Goal: Task Accomplishment & Management: Manage account settings

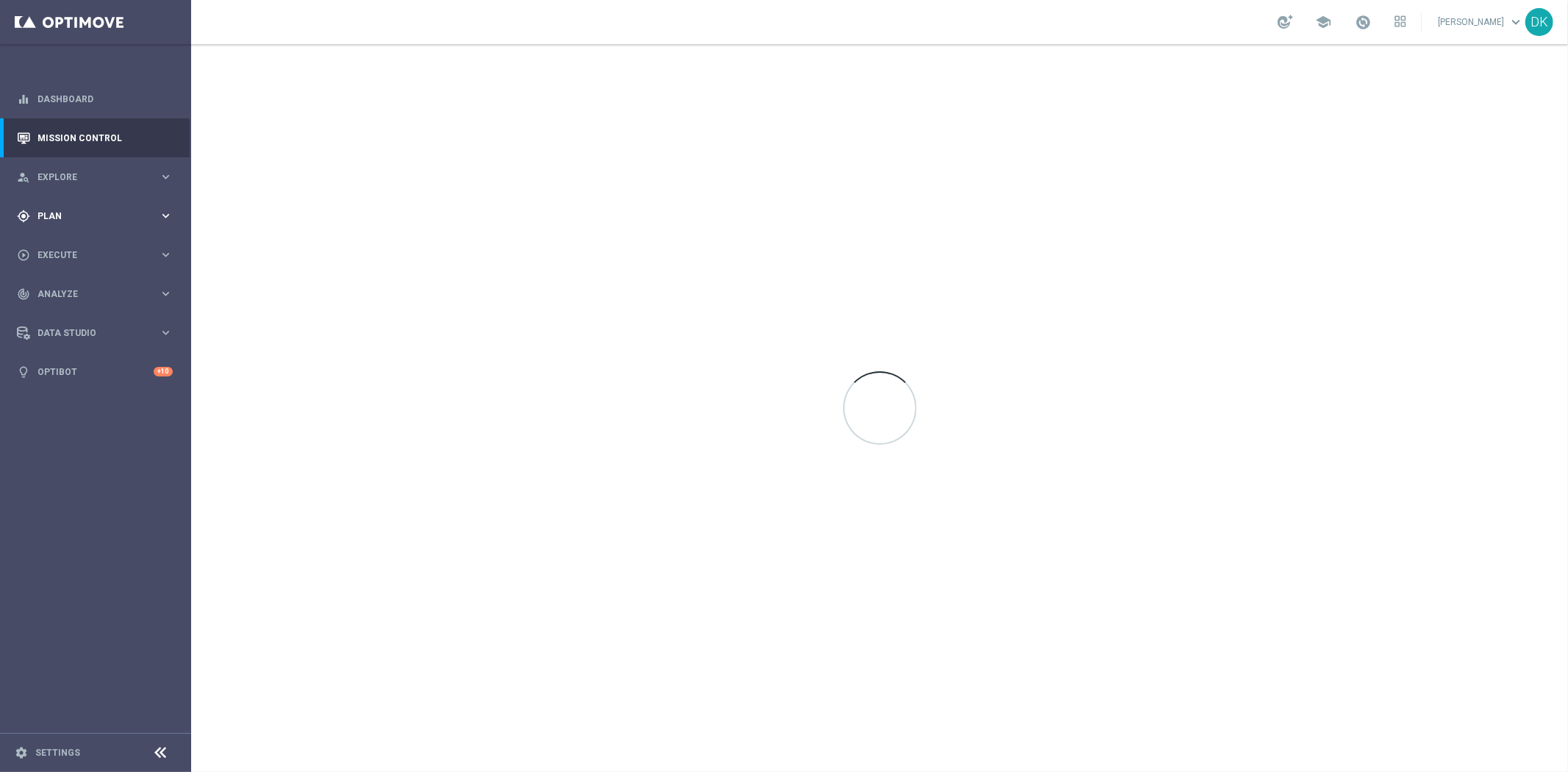
click at [88, 209] on div "gps_fixed Plan" at bounding box center [88, 216] width 142 height 13
click at [83, 240] on link "Target Groups" at bounding box center [96, 246] width 115 height 12
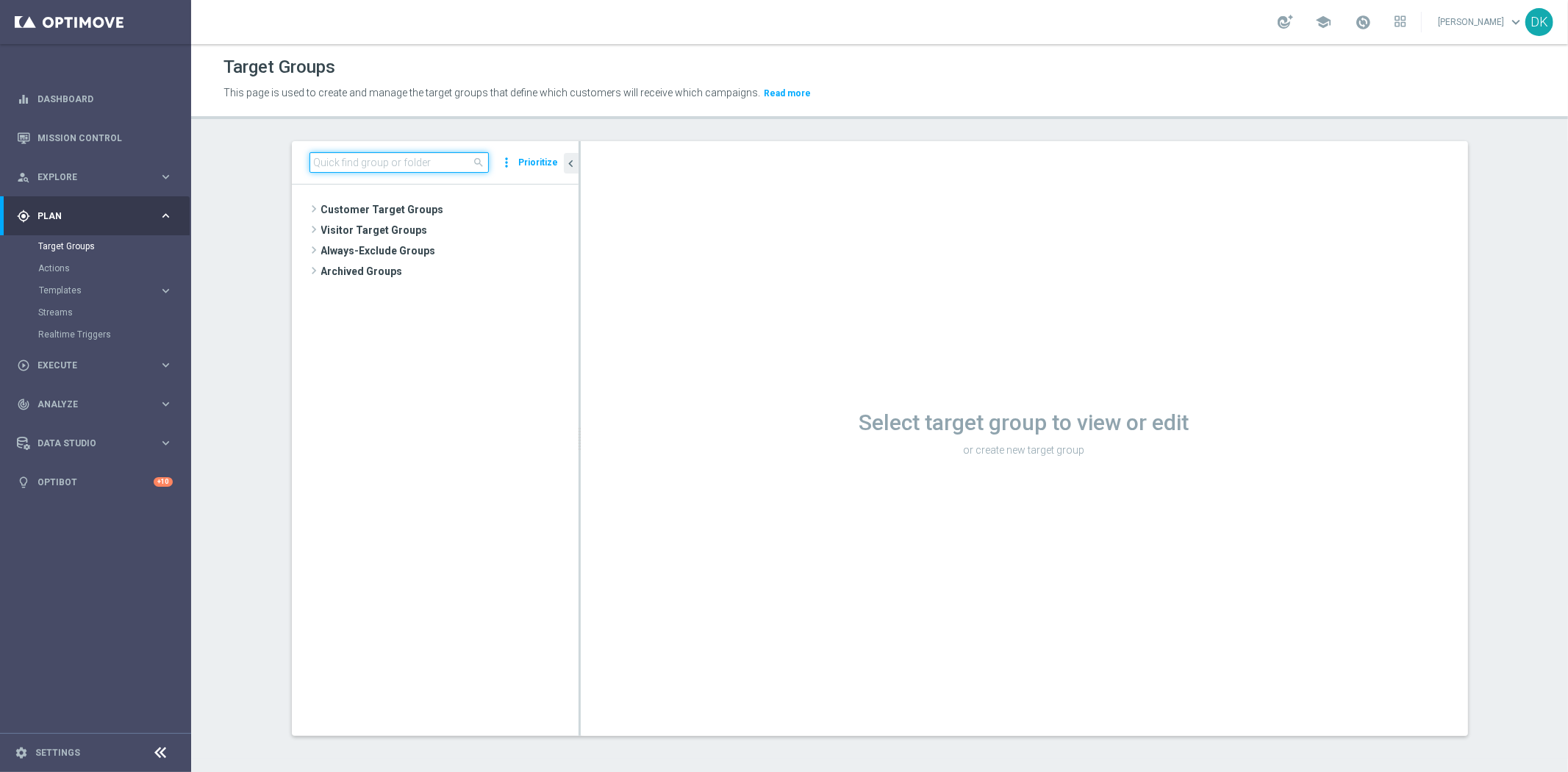
click at [405, 170] on input at bounding box center [399, 163] width 179 height 21
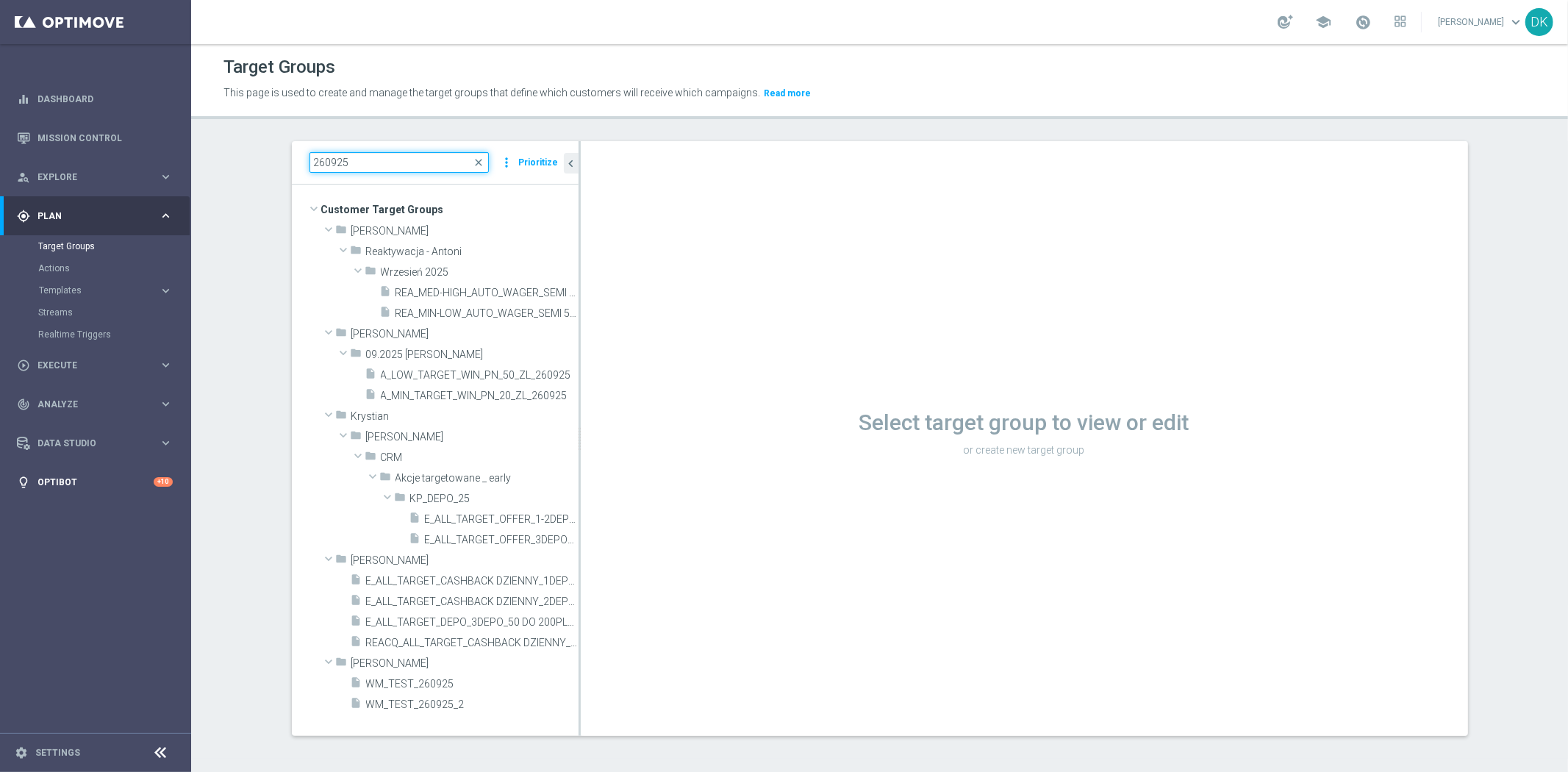
type input "260925"
click at [419, 373] on span "A_LOW_TARGET_WIN_PN_50_ZL_260925" at bounding box center [463, 375] width 164 height 13
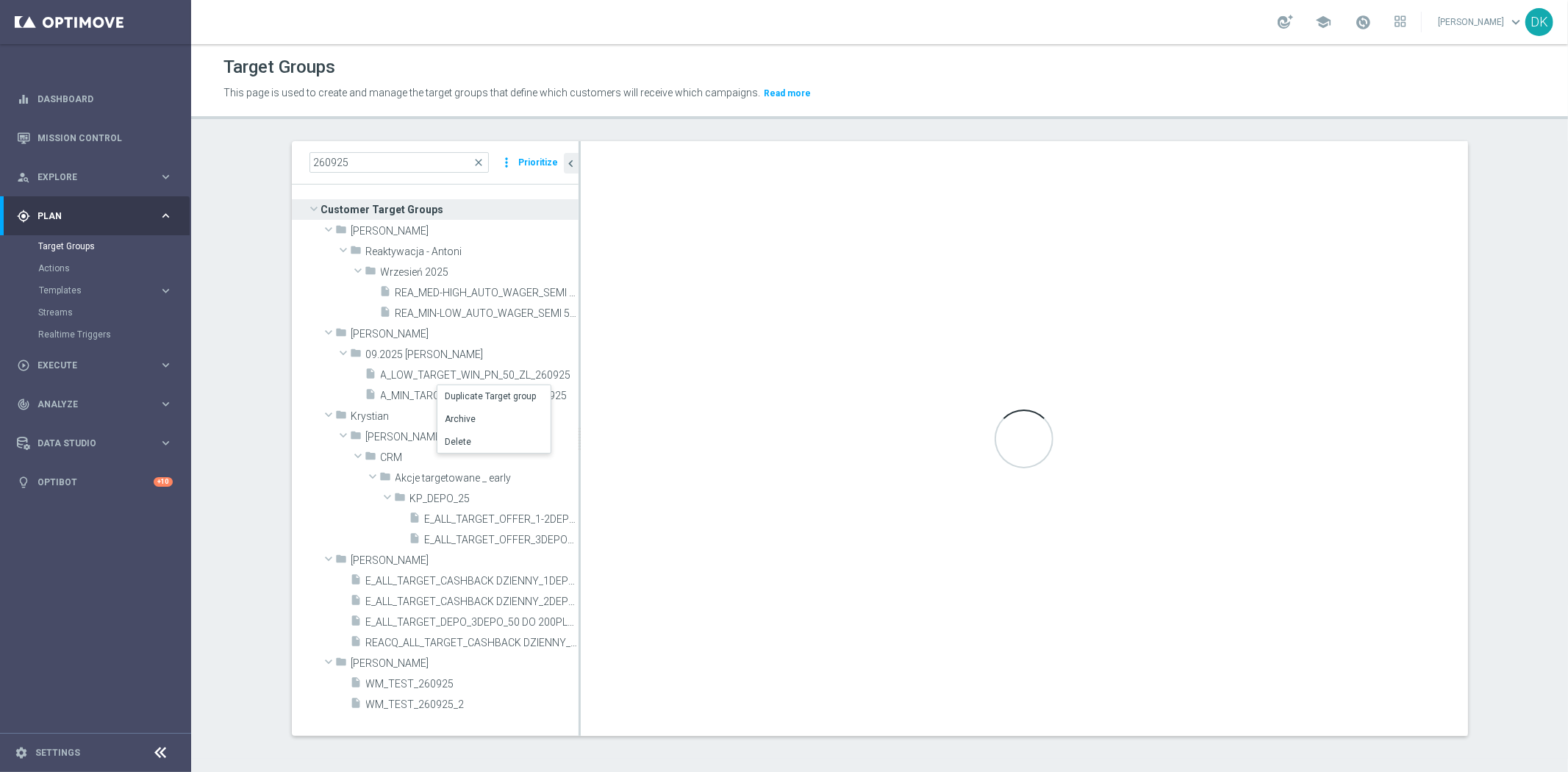
click at [262, 393] on div "260925 close more_vert Prioritize Customer Target Groups library_add create_new…" at bounding box center [880, 450] width 1235 height 617
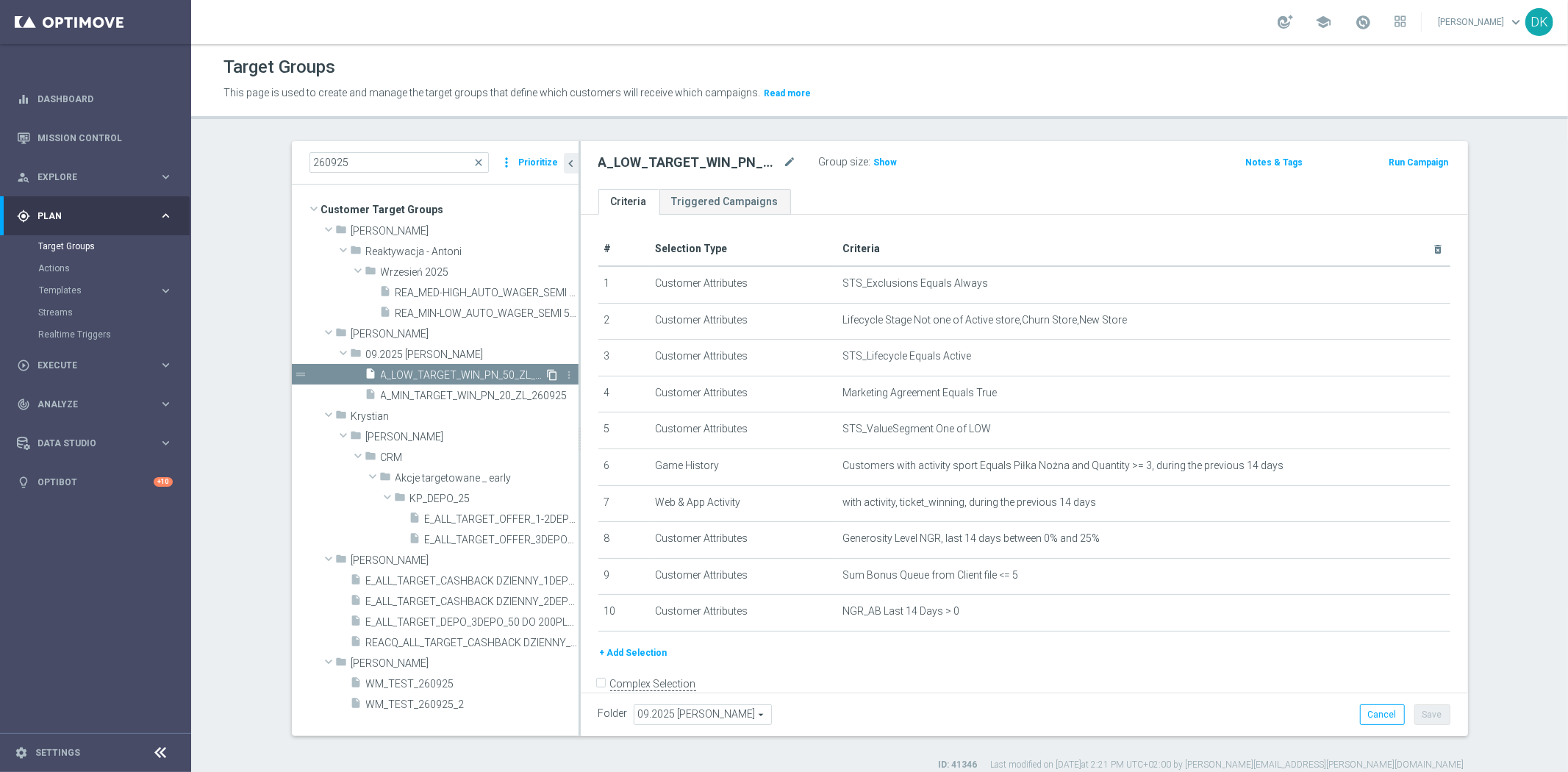
click at [547, 372] on icon "content_copy" at bounding box center [553, 375] width 12 height 12
click at [784, 163] on icon "mode_edit" at bounding box center [791, 163] width 13 height 18
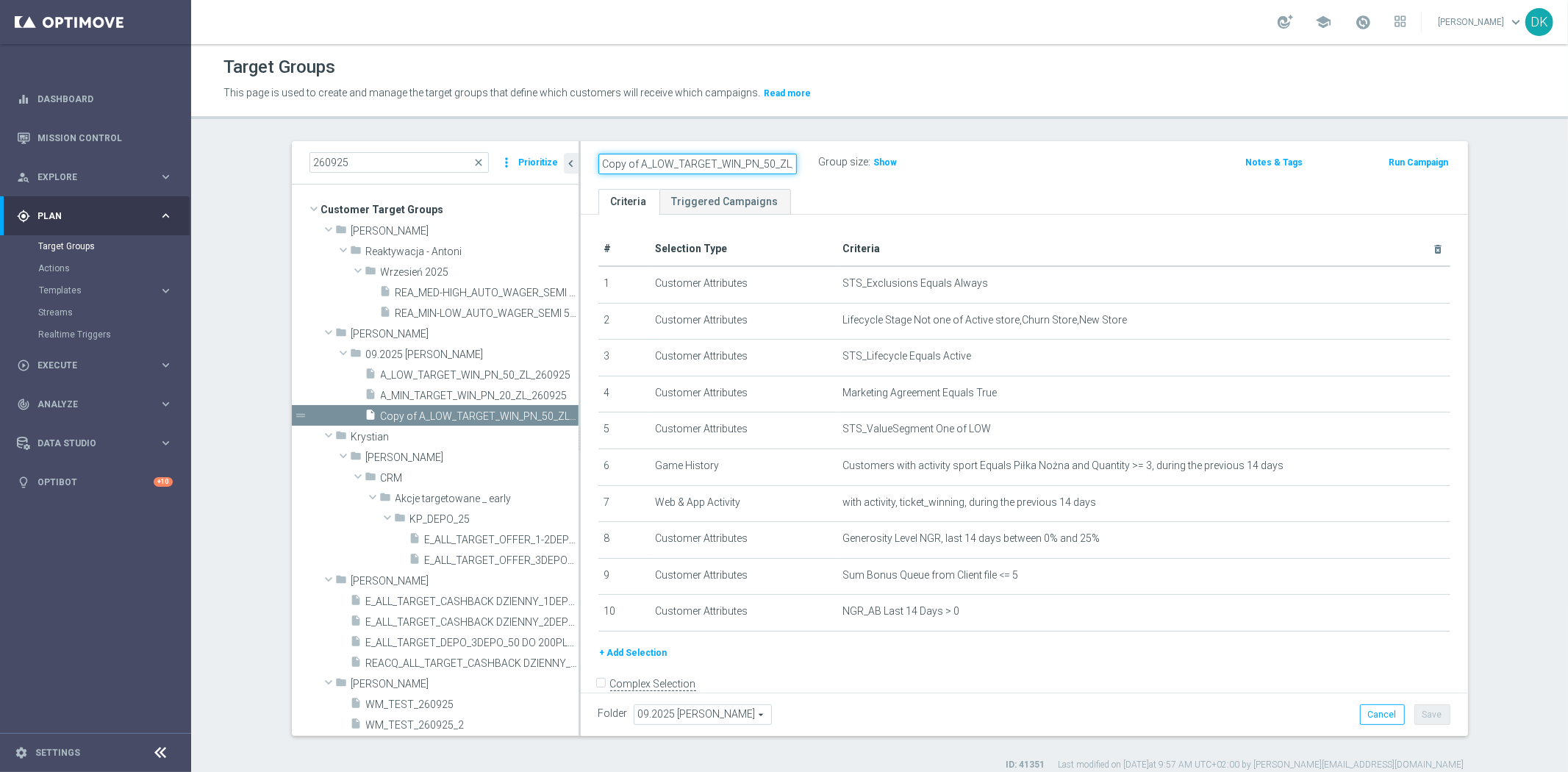
scroll to position [0, 34]
paste input "A_MED_TARGET_WIN_PN_10"
type input "A_MED_TARGET_WIN_PN_100_ZL_260925"
click at [942, 695] on div "Folder 09.2025 [PERSON_NAME] 09.2025 [PERSON_NAME] arrow_drop_down search Cance…" at bounding box center [1024, 714] width 887 height 43
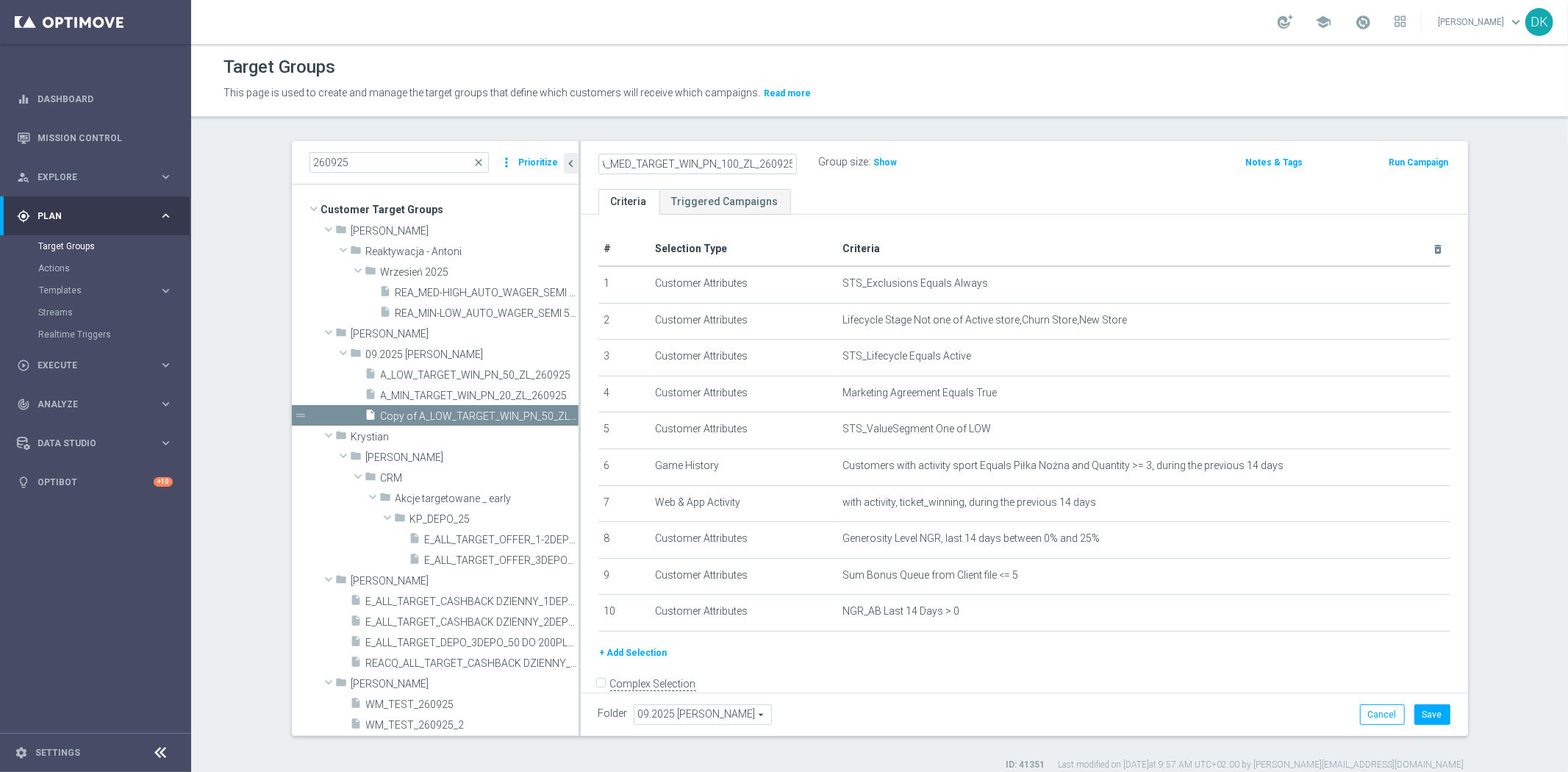
scroll to position [0, 0]
click at [688, 716] on span "09.2025 [PERSON_NAME]" at bounding box center [703, 715] width 137 height 19
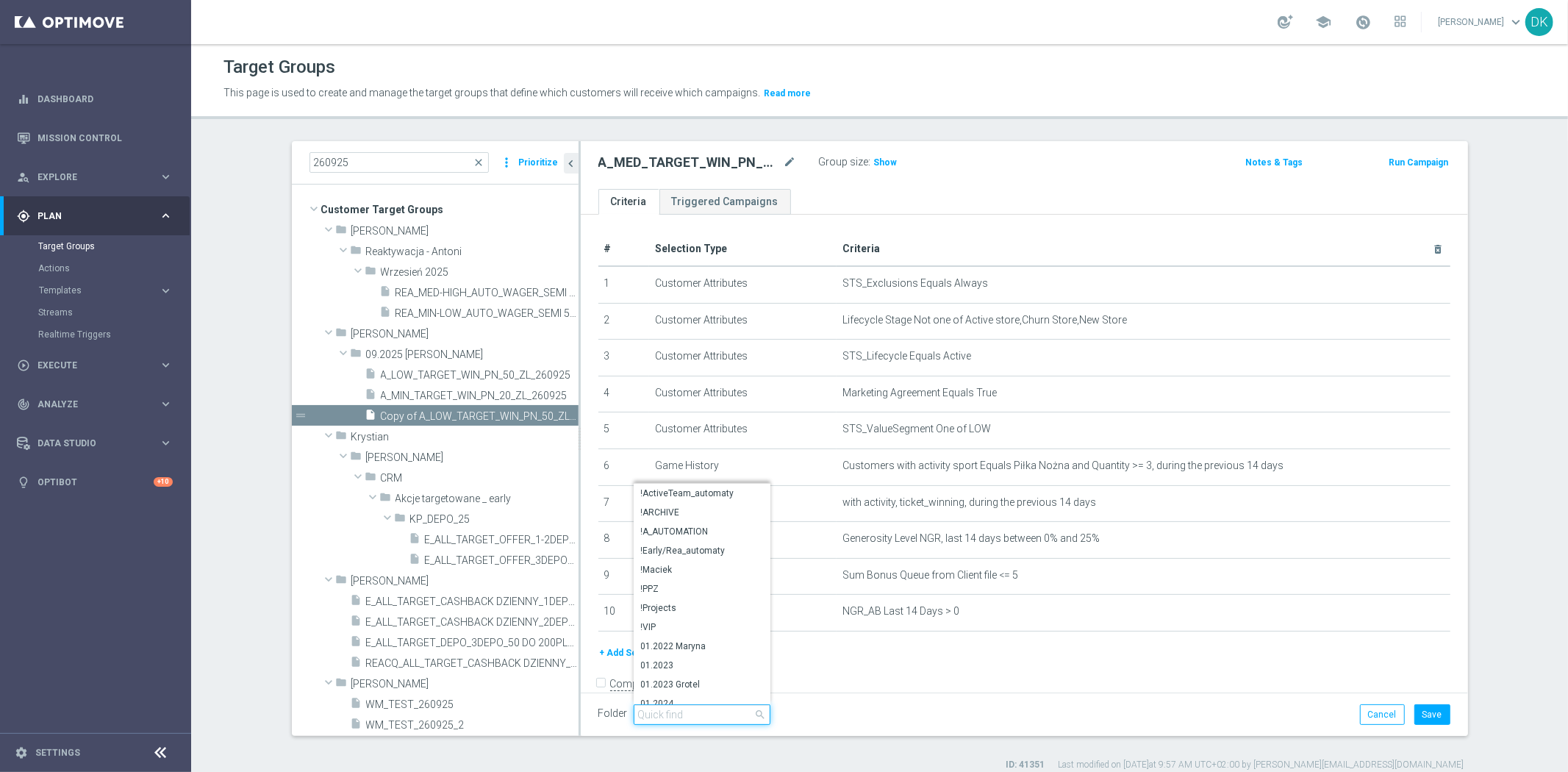
click at [688, 716] on input "search" at bounding box center [702, 715] width 137 height 21
type input "Wrz"
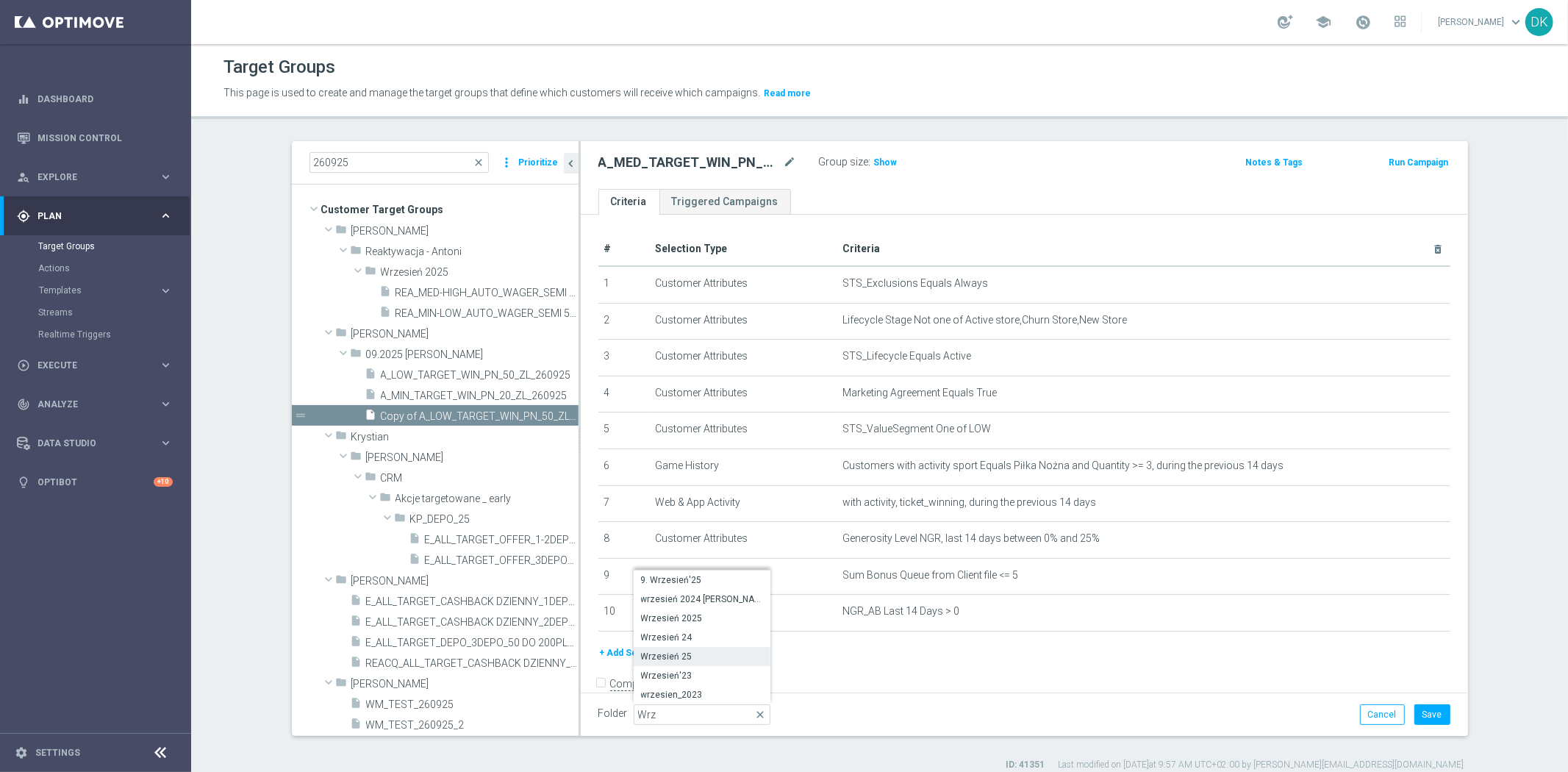
click at [716, 656] on span "Wrzesień 25" at bounding box center [702, 656] width 122 height 12
type input "Wrzesień 25"
click at [863, 695] on div "Folder Wrzesień 25 Wrzesień 25 arrow_drop_down search Cancel Save Saving..." at bounding box center [1024, 714] width 887 height 43
click at [1424, 716] on button "Save" at bounding box center [1432, 715] width 36 height 21
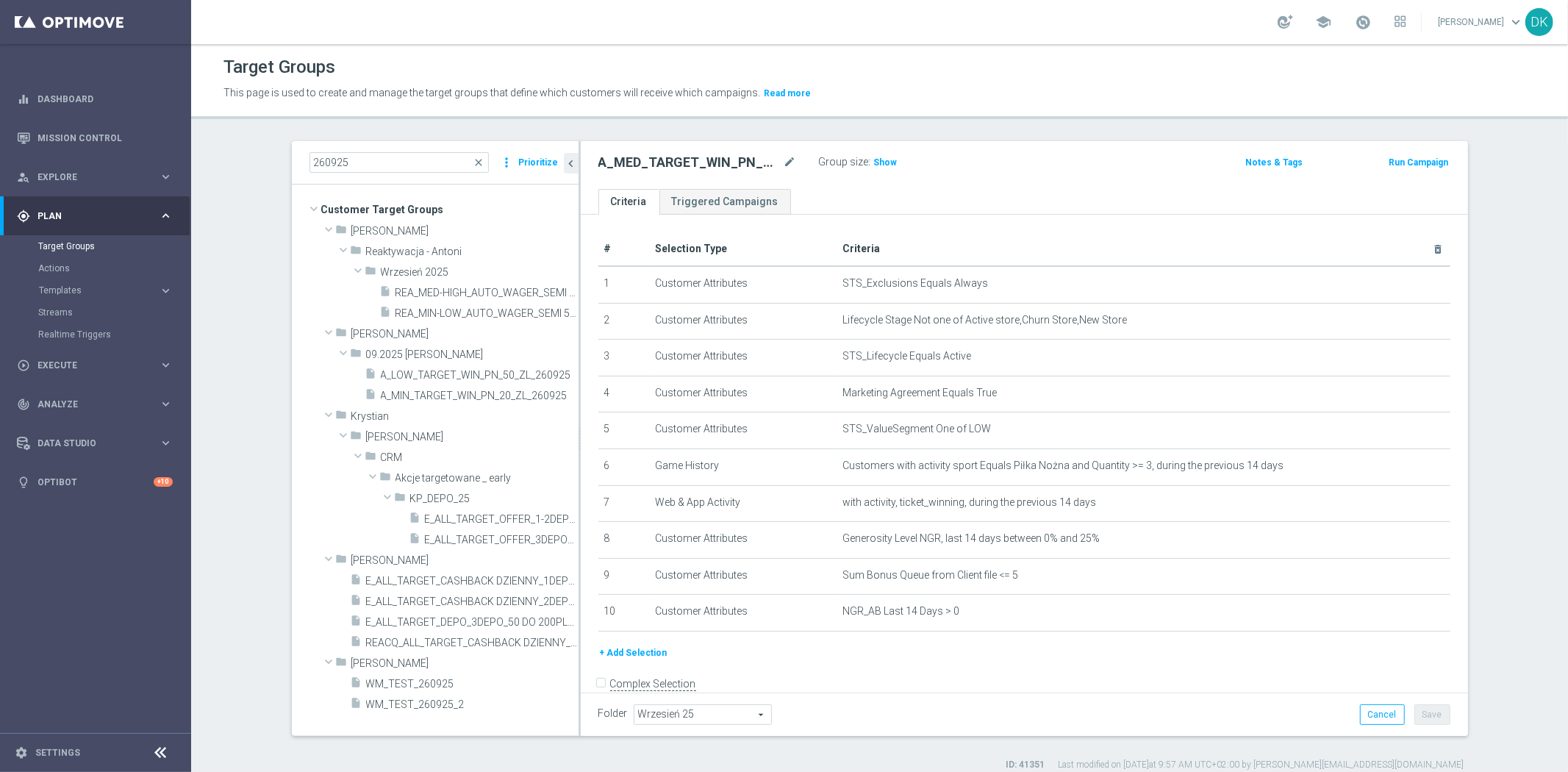
click at [677, 161] on h2 "A_MED_TARGET_WIN_PN_100_ZL_260925" at bounding box center [689, 163] width 182 height 18
copy h2 "A_MED_TARGET_WIN_PN_100_ZL_260925"
click at [391, 162] on input "260925" at bounding box center [399, 163] width 179 height 21
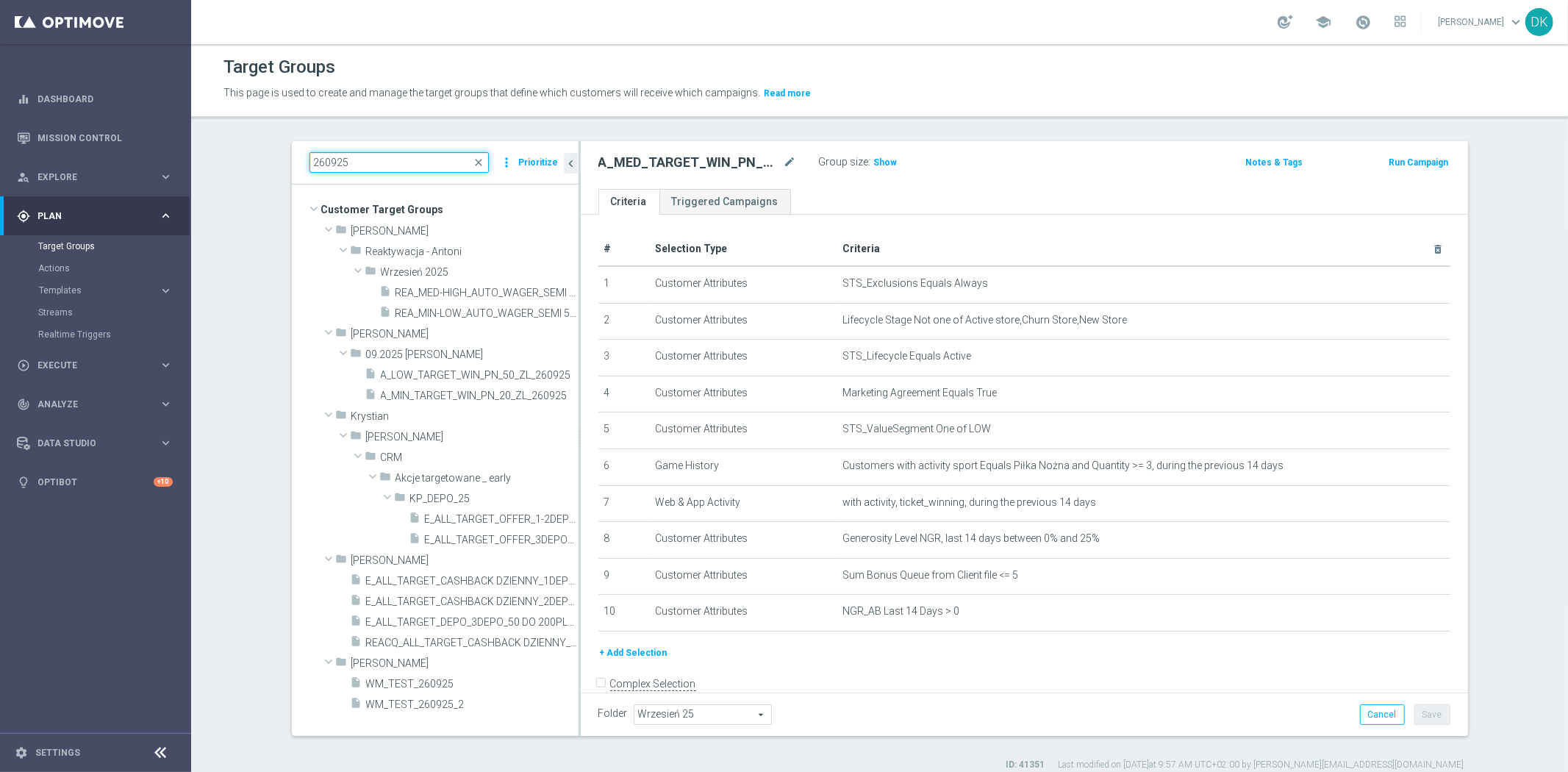
paste input "A_MED_TARGET_WIN_PN_100_ZL_"
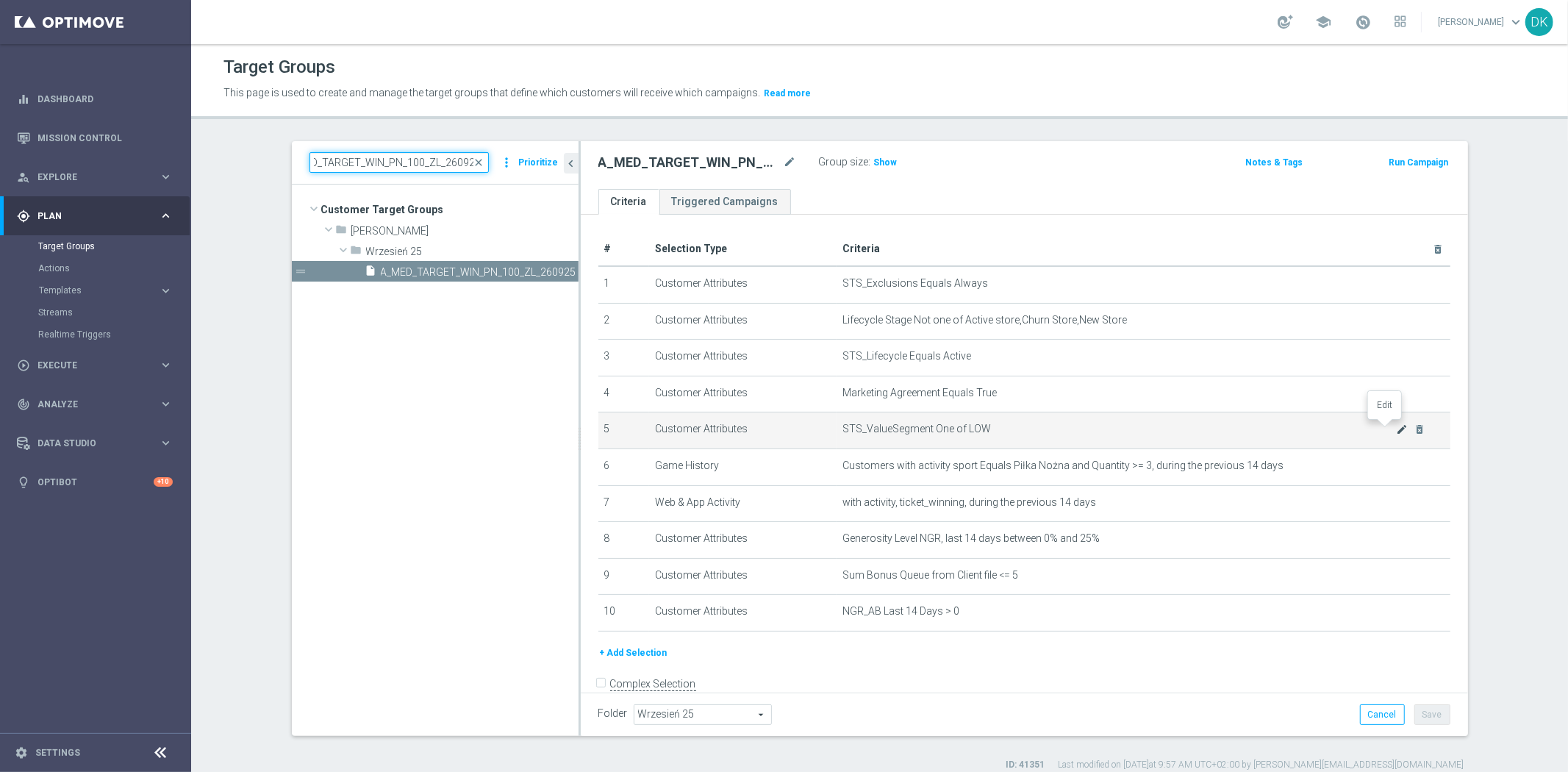
type input "A_MED_TARGET_WIN_PN_100_ZL_260925"
click at [1396, 429] on icon "mode_edit" at bounding box center [1402, 429] width 12 height 12
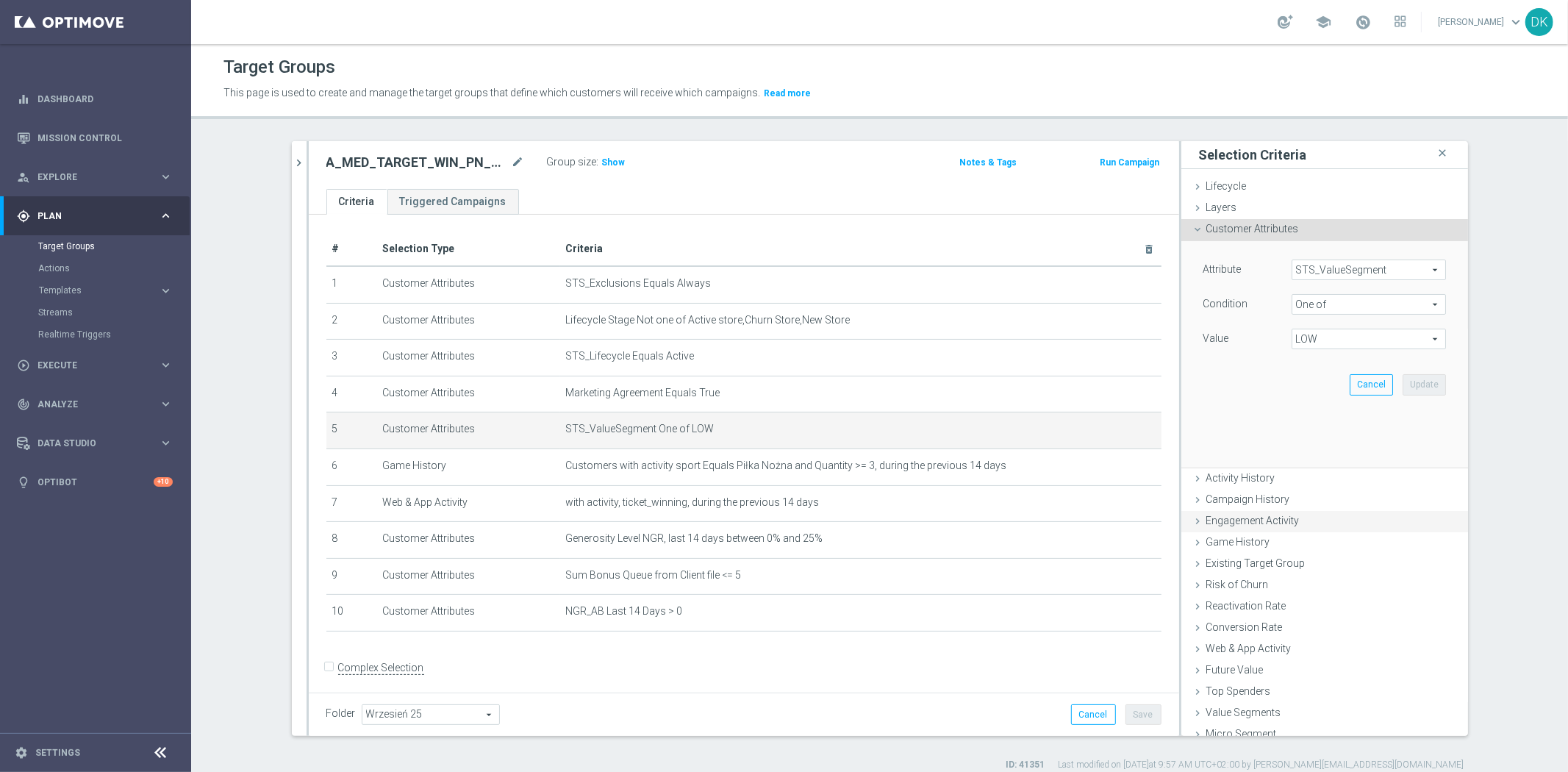
scroll to position [0, 0]
click at [1341, 334] on span "LOW" at bounding box center [1369, 339] width 153 height 19
click at [1303, 418] on input "LOW" at bounding box center [1307, 418] width 10 height 10
checkbox input "false"
type input "Select"
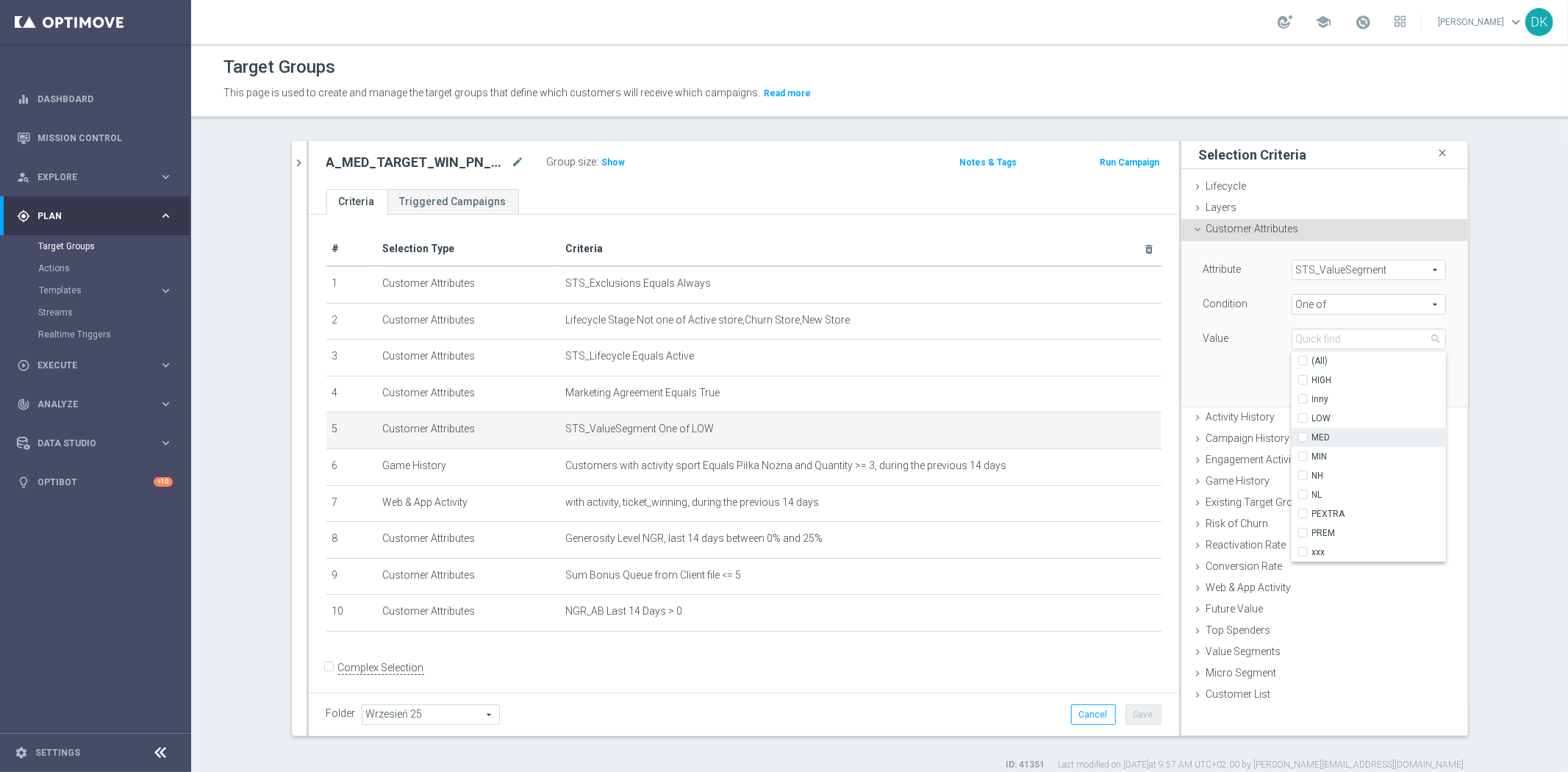
click at [1303, 437] on input "MED" at bounding box center [1307, 438] width 10 height 10
checkbox input "true"
type input "MED"
click at [1221, 378] on div "Attribute STS_ValueSegment STS_ValueSegment arrow_drop_down search Condition On…" at bounding box center [1324, 323] width 265 height 164
click at [1429, 387] on button "Update" at bounding box center [1424, 385] width 43 height 21
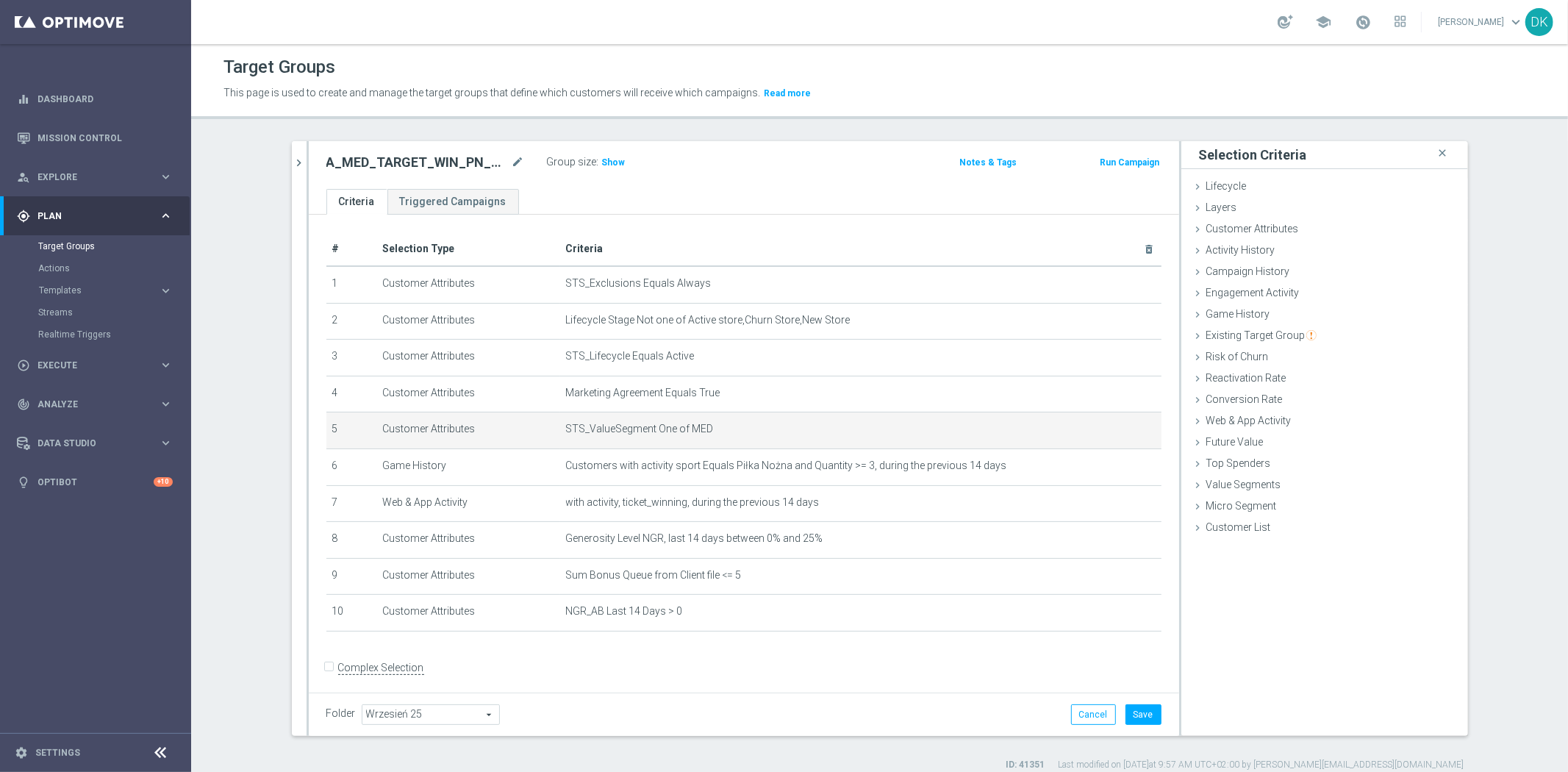
click at [897, 673] on form "Complex Selection Invalid Expression" at bounding box center [743, 684] width 835 height 55
click at [1130, 706] on button "Save" at bounding box center [1143, 715] width 36 height 21
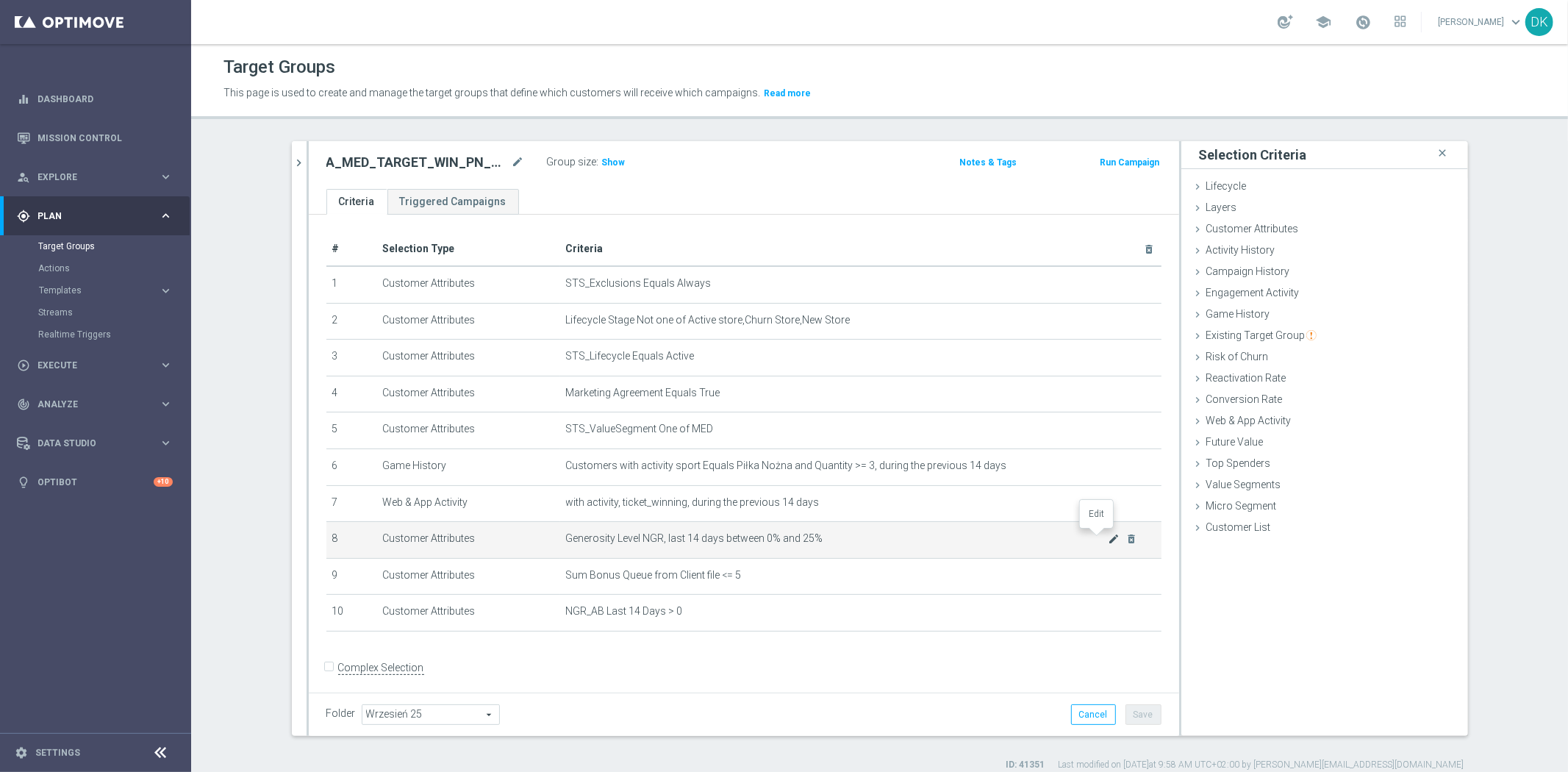
click at [1108, 533] on icon "mode_edit" at bounding box center [1114, 538] width 12 height 12
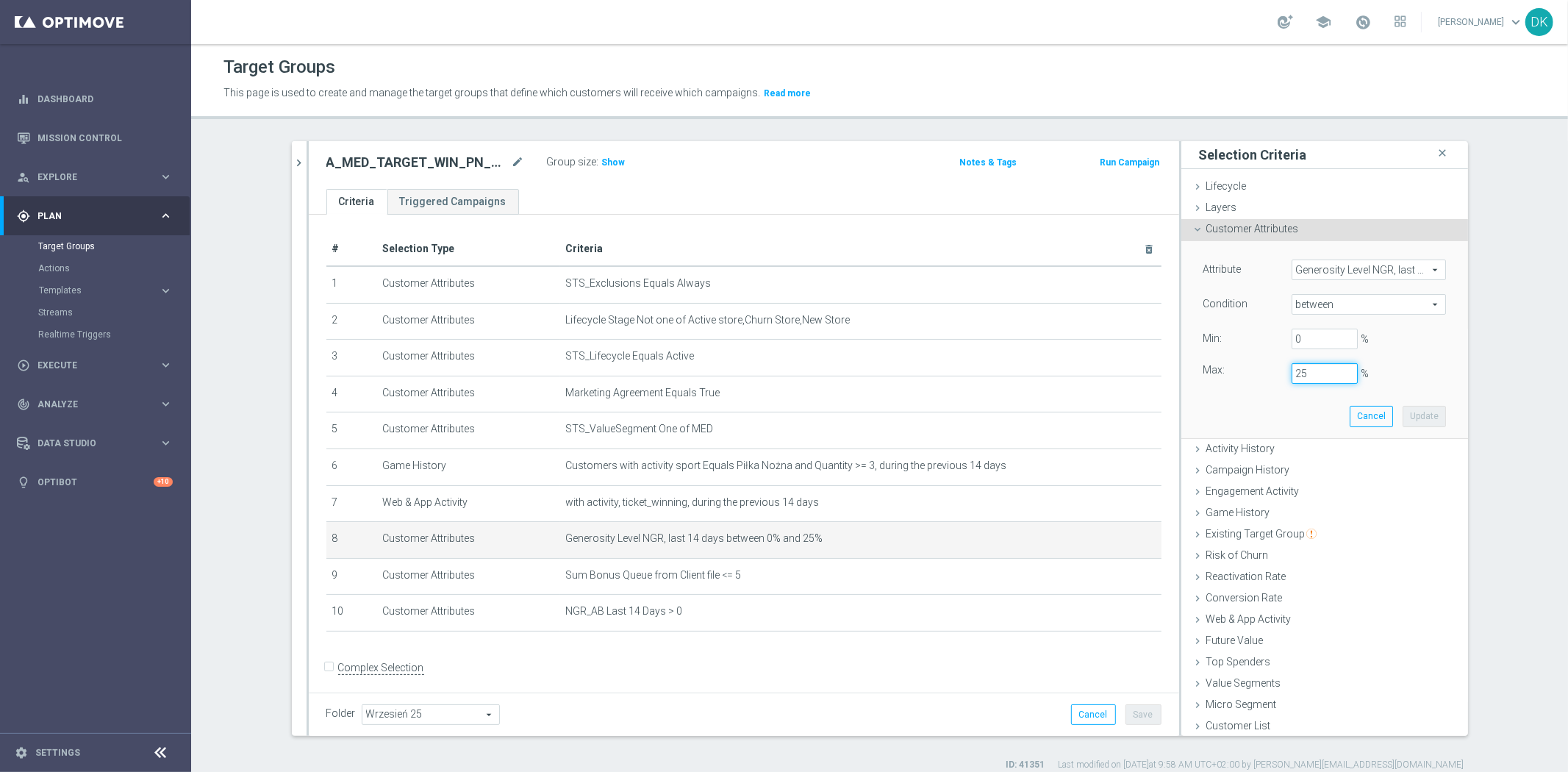
drag, startPoint x: 1295, startPoint y: 376, endPoint x: 1252, endPoint y: 383, distance: 43.6
click at [1252, 383] on div "Max: 25 %" at bounding box center [1324, 373] width 265 height 21
click at [1413, 421] on button "Update" at bounding box center [1424, 416] width 43 height 21
type input "0.15"
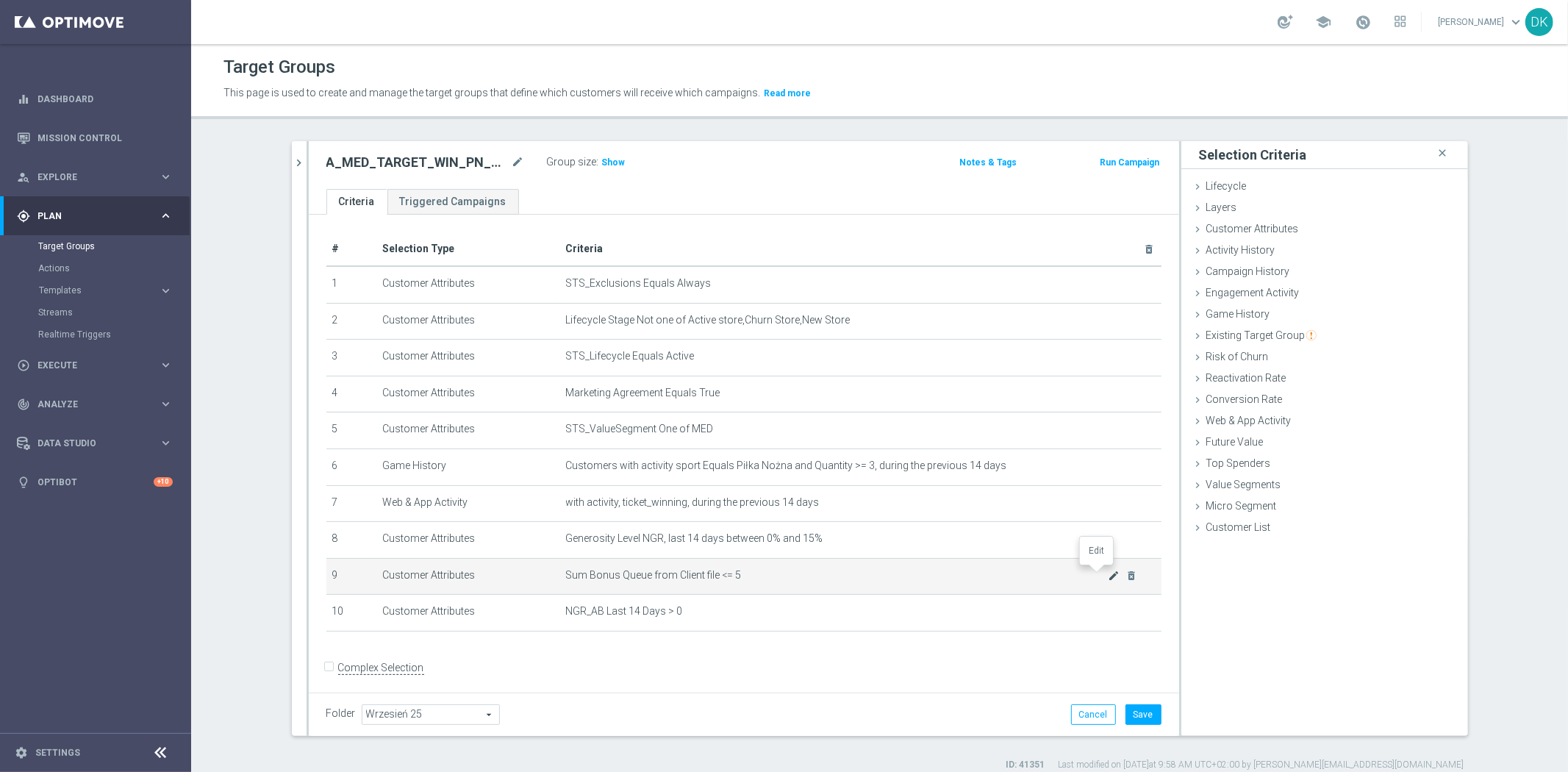
click at [1108, 578] on icon "mode_edit" at bounding box center [1114, 575] width 12 height 12
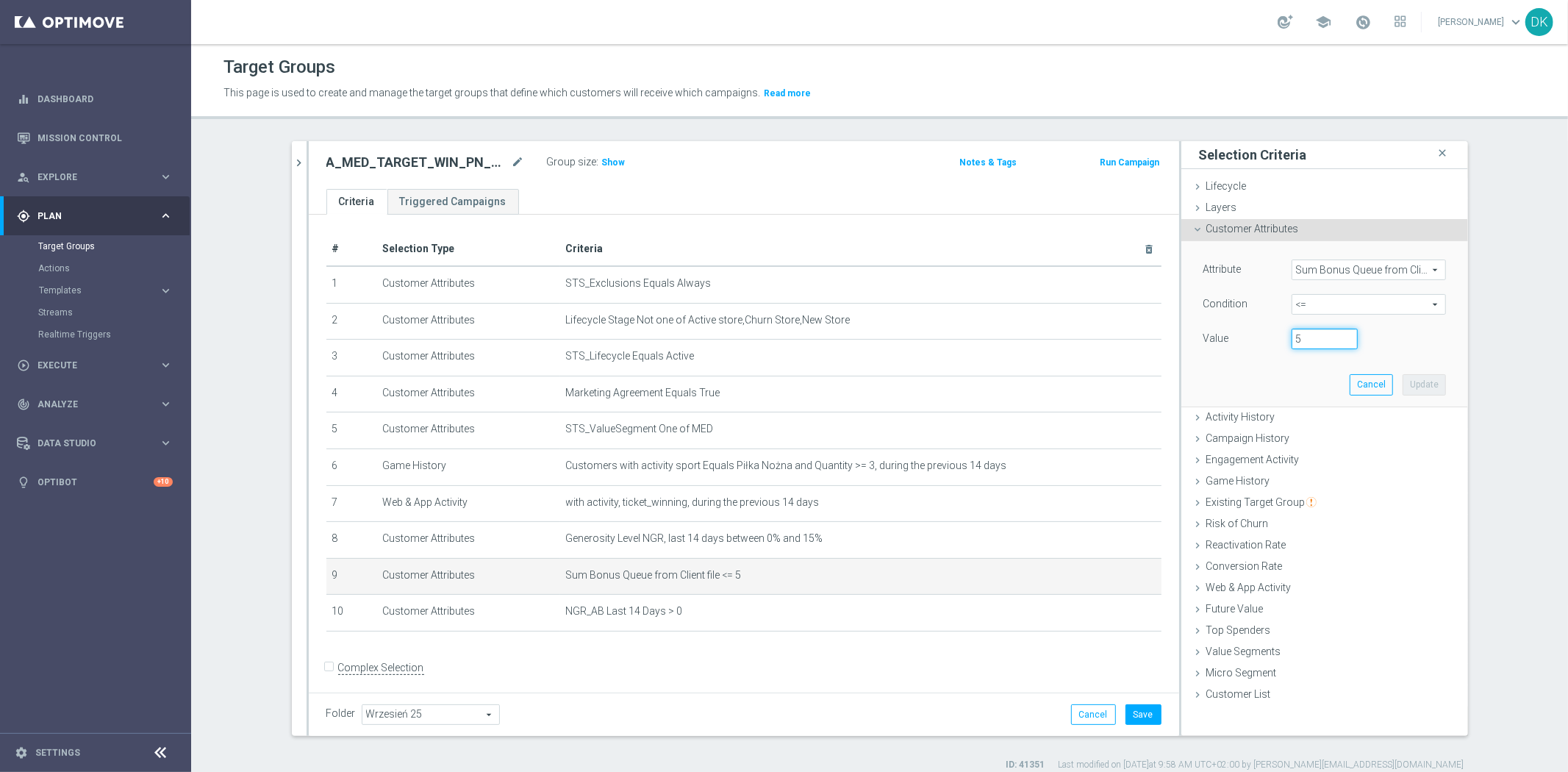
drag, startPoint x: 1316, startPoint y: 341, endPoint x: 1156, endPoint y: 341, distance: 160.0
click at [1160, 341] on as-split "A_MED_TARGET_WIN_PN_100_ZL_260925 close more_vert Prioritize Customer Target Gr…" at bounding box center [880, 438] width 1176 height 594
type input "10"
click at [1424, 385] on button "Update" at bounding box center [1424, 385] width 43 height 21
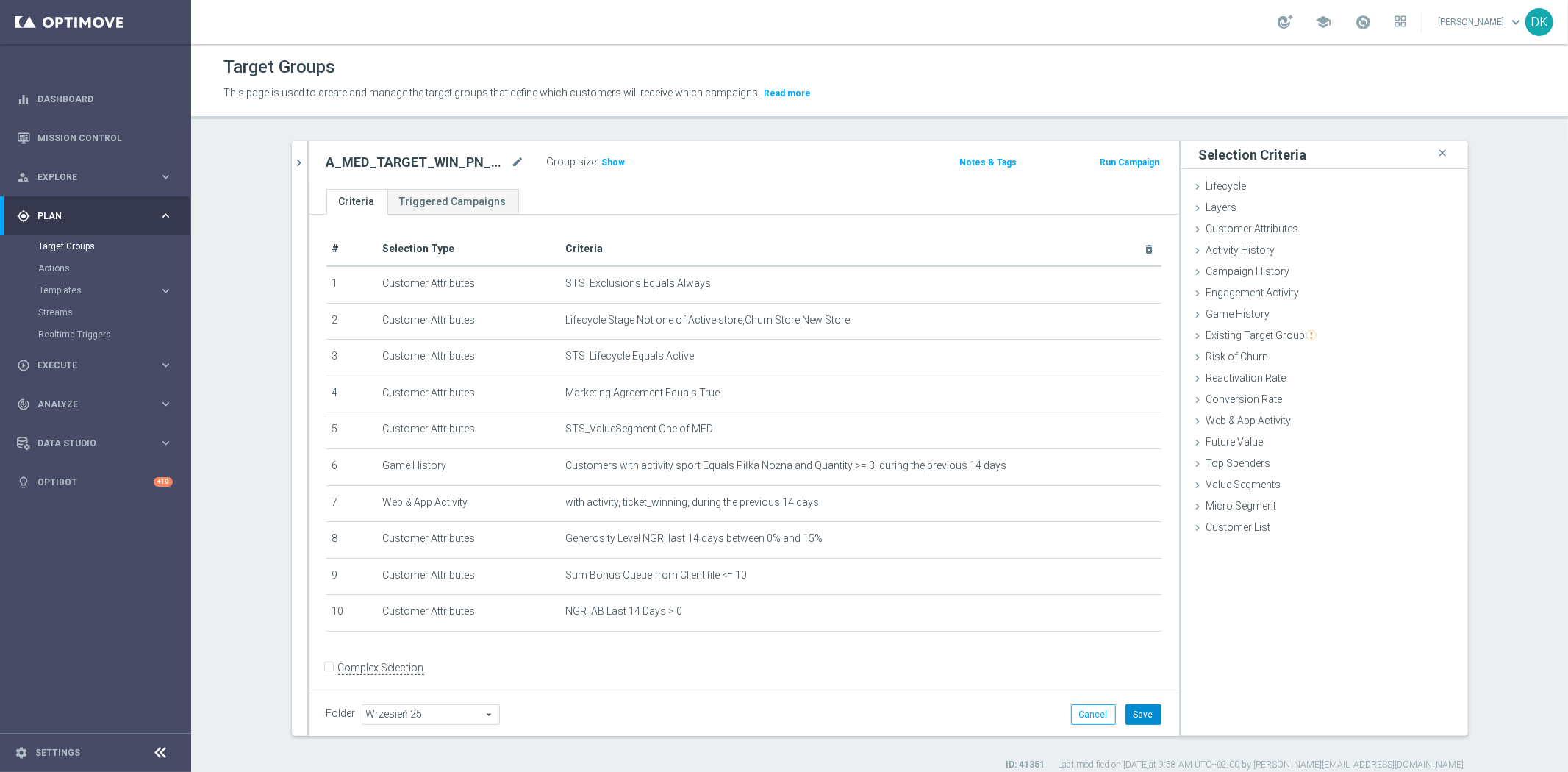
click at [1140, 715] on button "Save" at bounding box center [1143, 715] width 36 height 21
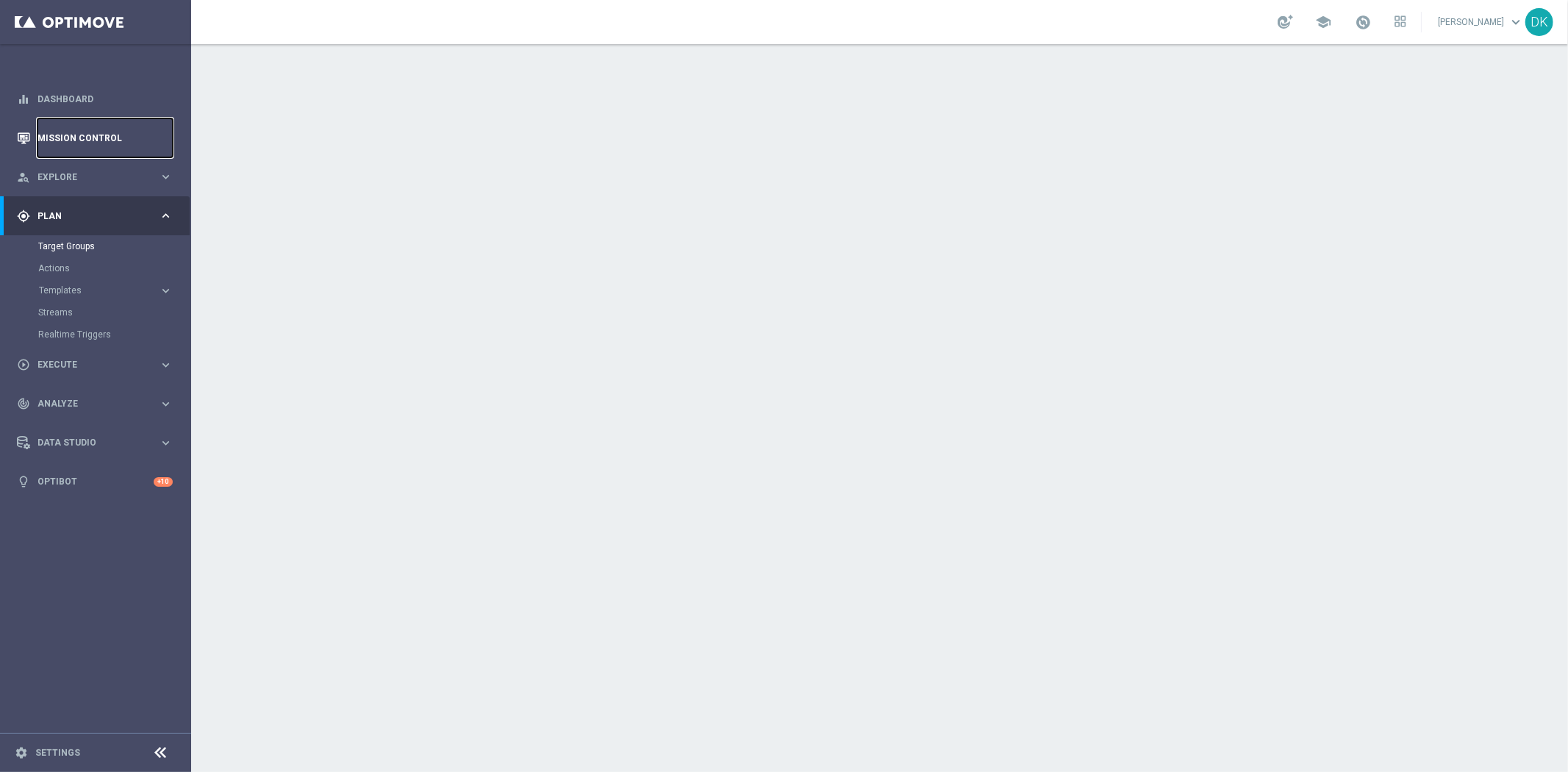
click at [89, 138] on link "Mission Control" at bounding box center [105, 138] width 136 height 39
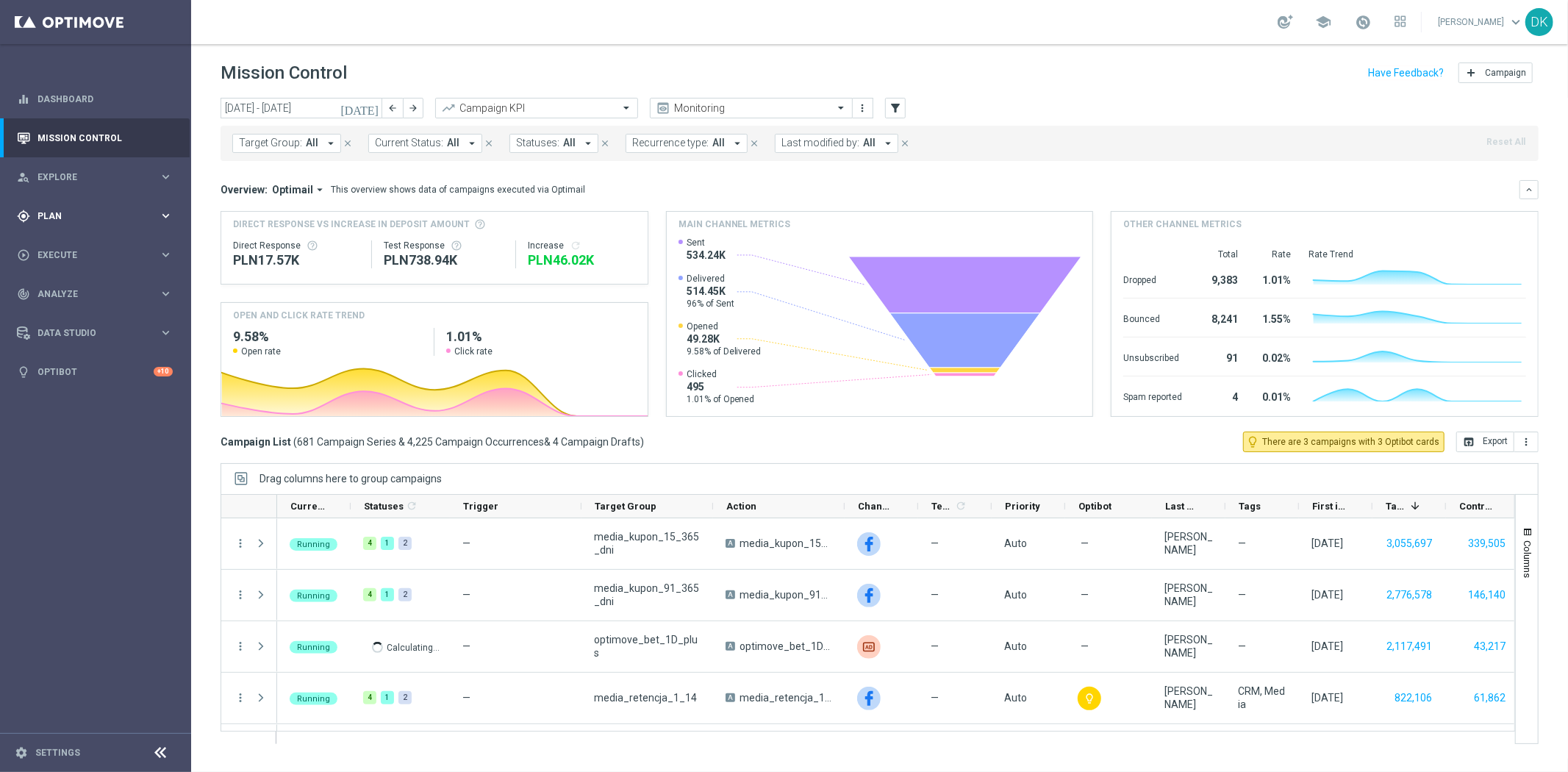
click at [80, 229] on div "gps_fixed Plan keyboard_arrow_right" at bounding box center [94, 215] width 189 height 39
click at [85, 253] on div "Target Groups" at bounding box center [114, 246] width 152 height 22
click at [85, 251] on link "Target Groups" at bounding box center [96, 246] width 115 height 12
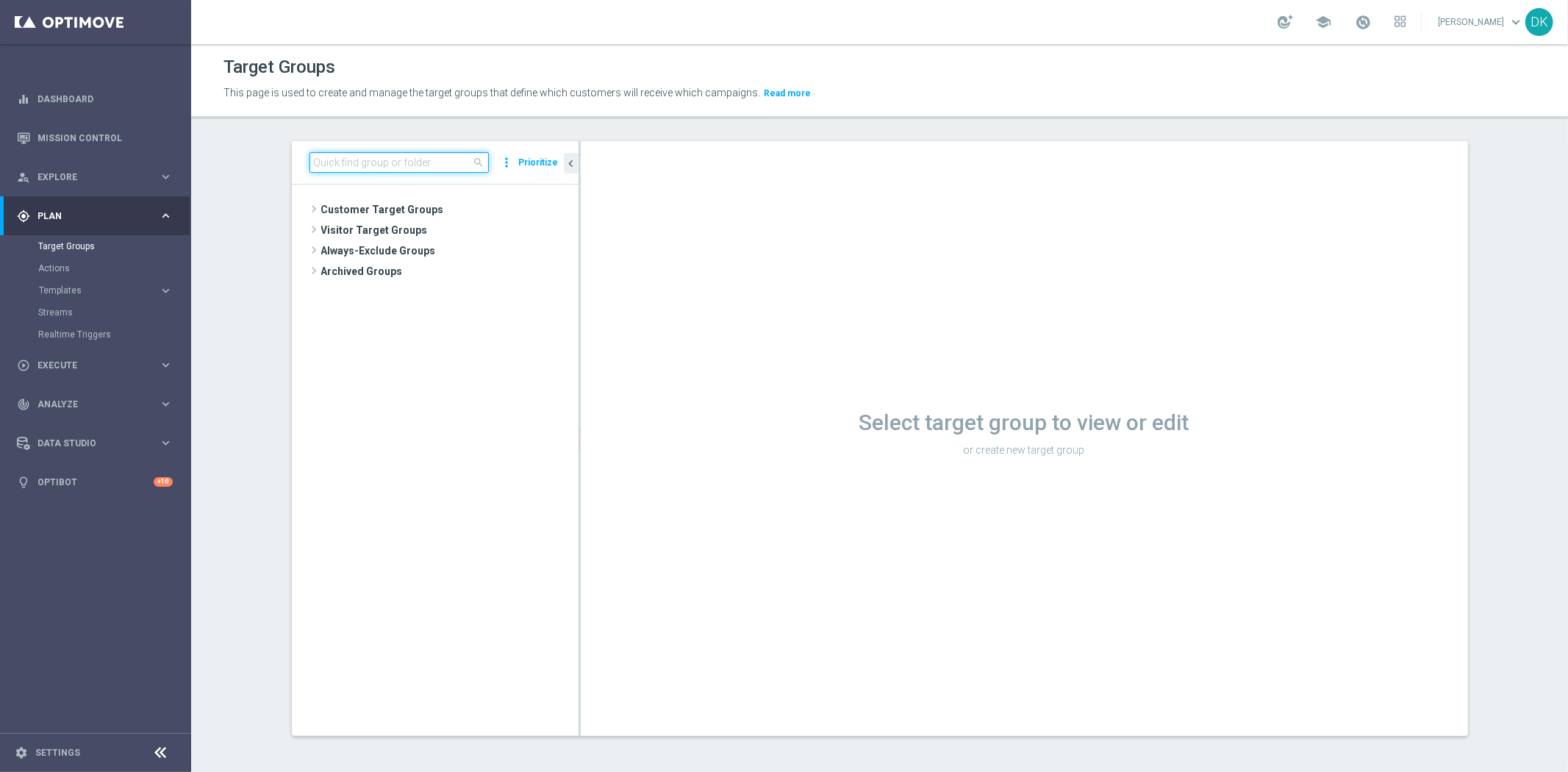
click at [338, 171] on input at bounding box center [399, 163] width 179 height 21
paste input "A_MED_TARGET_WIN_PN_100_ZL_260925"
type input "A_MED_TARGET_WIN_PN_100_ZL_260925"
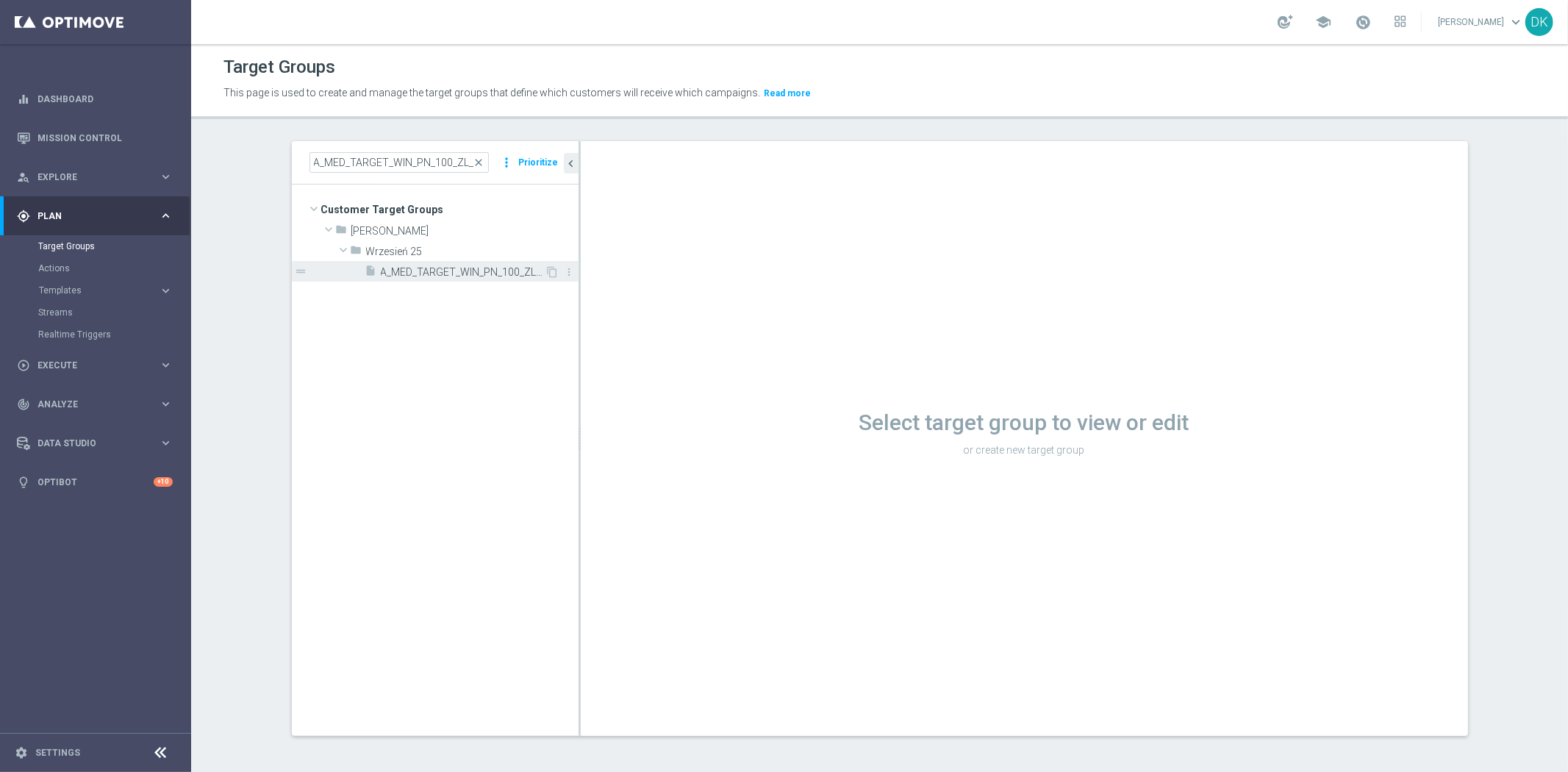
click at [440, 272] on span "A_MED_TARGET_WIN_PN_100_ZL_260925" at bounding box center [463, 272] width 164 height 13
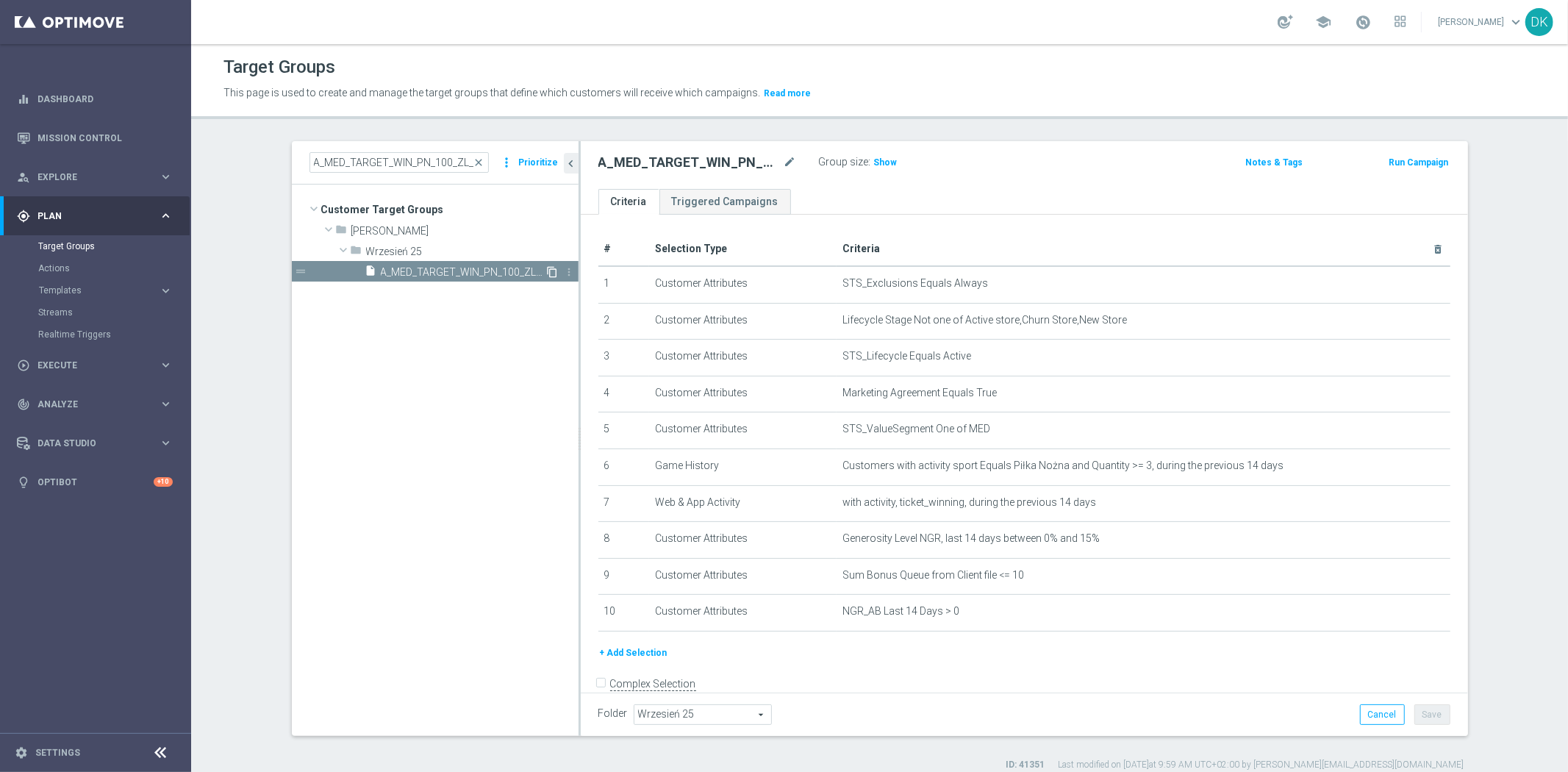
click at [547, 273] on icon "content_copy" at bounding box center [553, 272] width 12 height 12
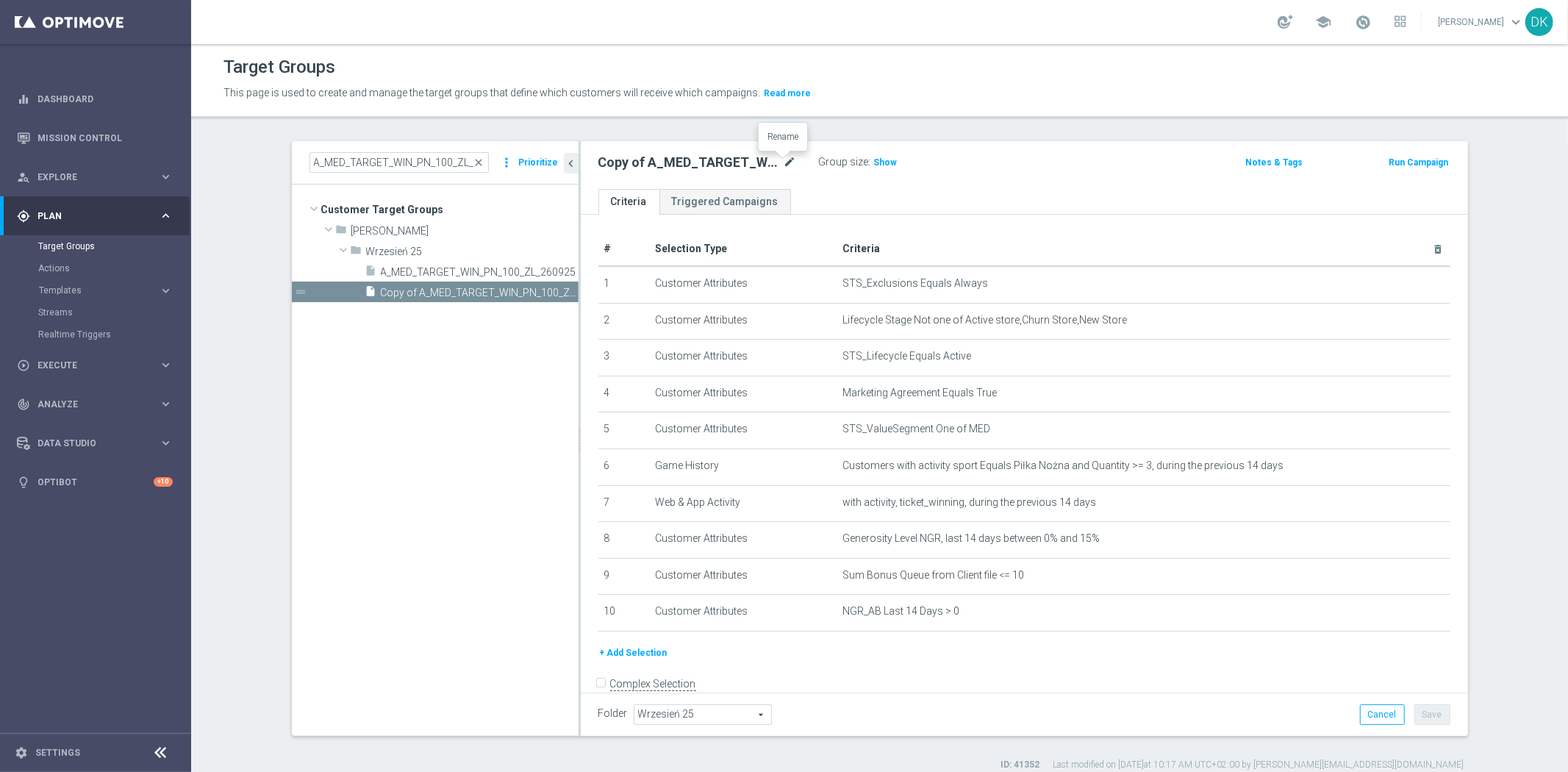
click at [784, 166] on icon "mode_edit" at bounding box center [791, 163] width 13 height 18
type input "A_HIGH_TARGET_WIN_PN_200_ZL_260925"
click at [473, 407] on tree-viewport "Customer Target Groups library_add create_new_folder folder" at bounding box center [435, 459] width 287 height 550
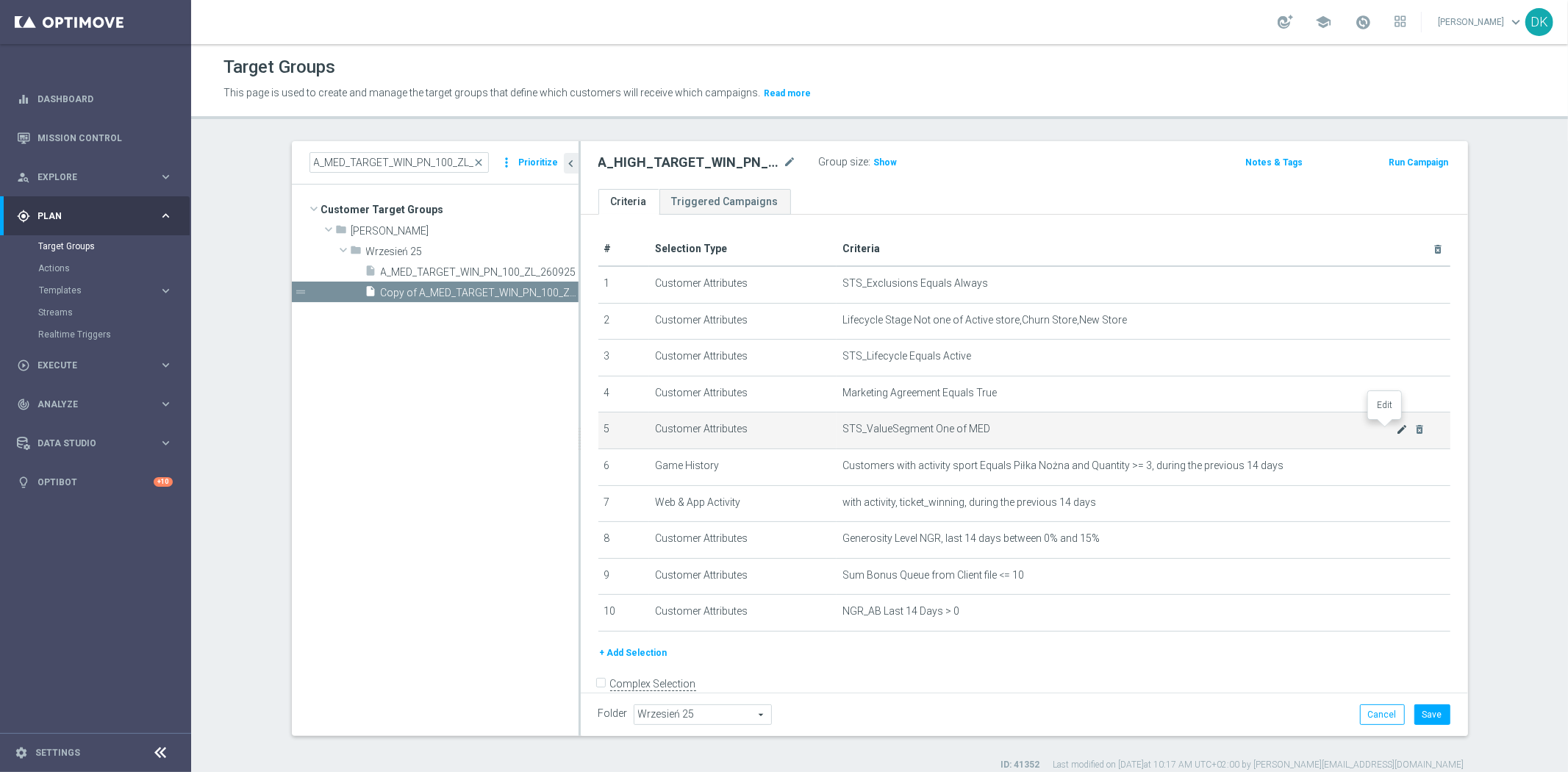
click at [1396, 428] on icon "mode_edit" at bounding box center [1402, 429] width 12 height 12
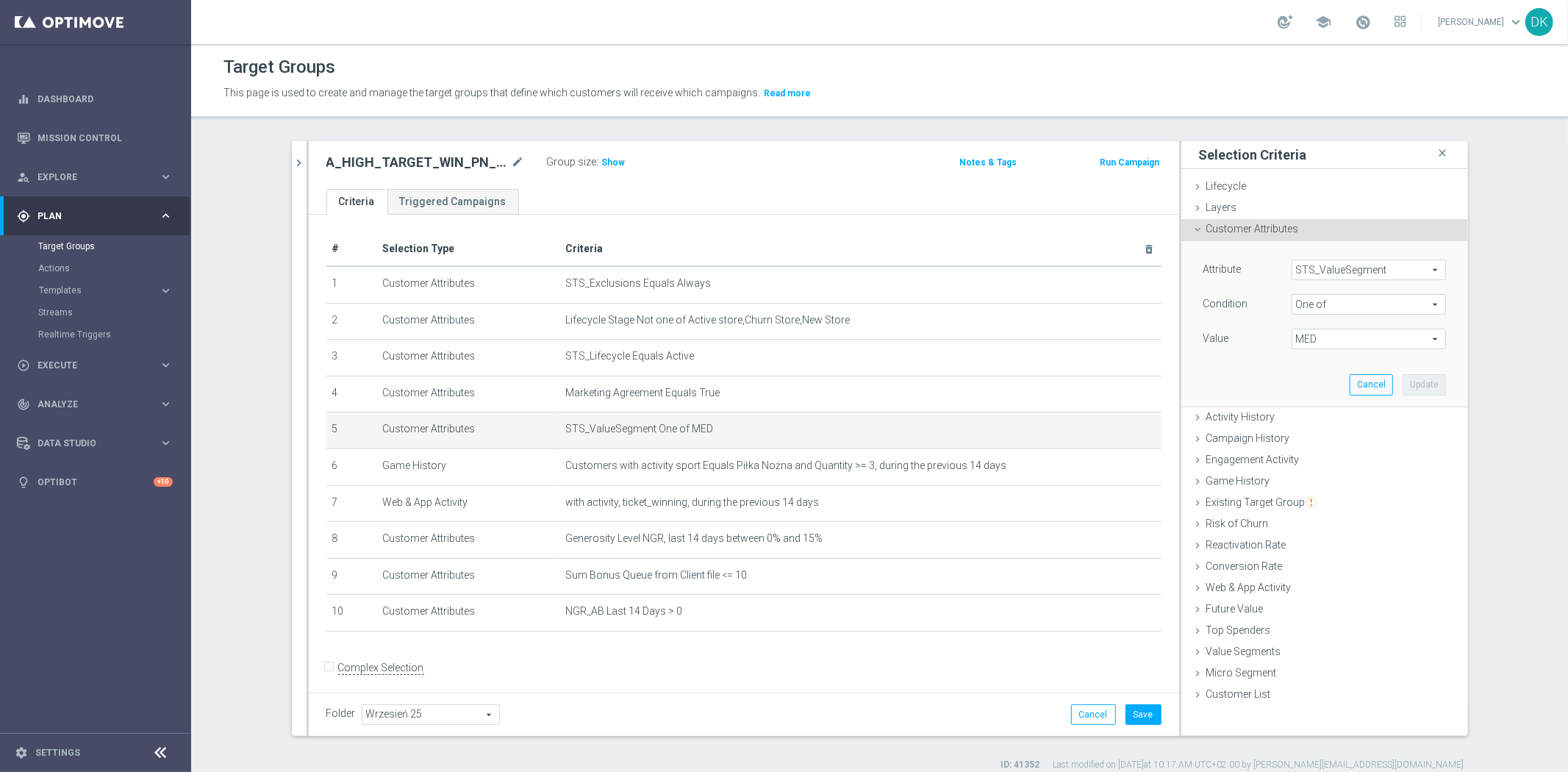
click at [1342, 337] on span "MED" at bounding box center [1369, 339] width 153 height 19
click at [1318, 432] on span "MED" at bounding box center [1379, 438] width 134 height 12
click at [1312, 433] on input "MED" at bounding box center [1307, 438] width 10 height 10
checkbox input "false"
type input "Select"
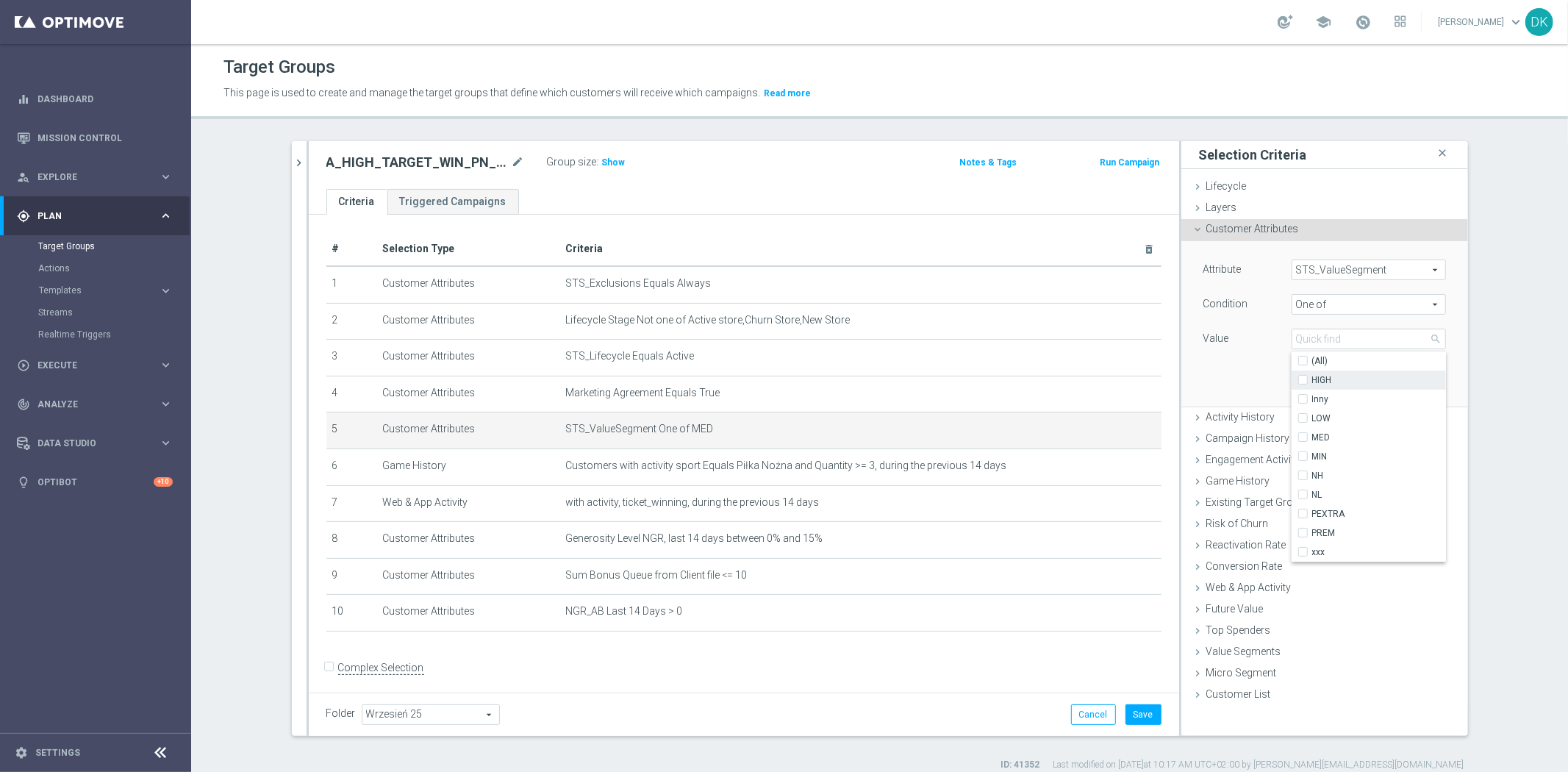
click at [1321, 382] on span "HIGH" at bounding box center [1379, 380] width 134 height 12
click at [1312, 382] on input "HIGH" at bounding box center [1307, 380] width 10 height 10
checkbox input "true"
type input "HIGH"
click at [1200, 371] on div "Attribute STS_ValueSegment STS_ValueSegment arrow_drop_down search Condition On…" at bounding box center [1324, 323] width 265 height 164
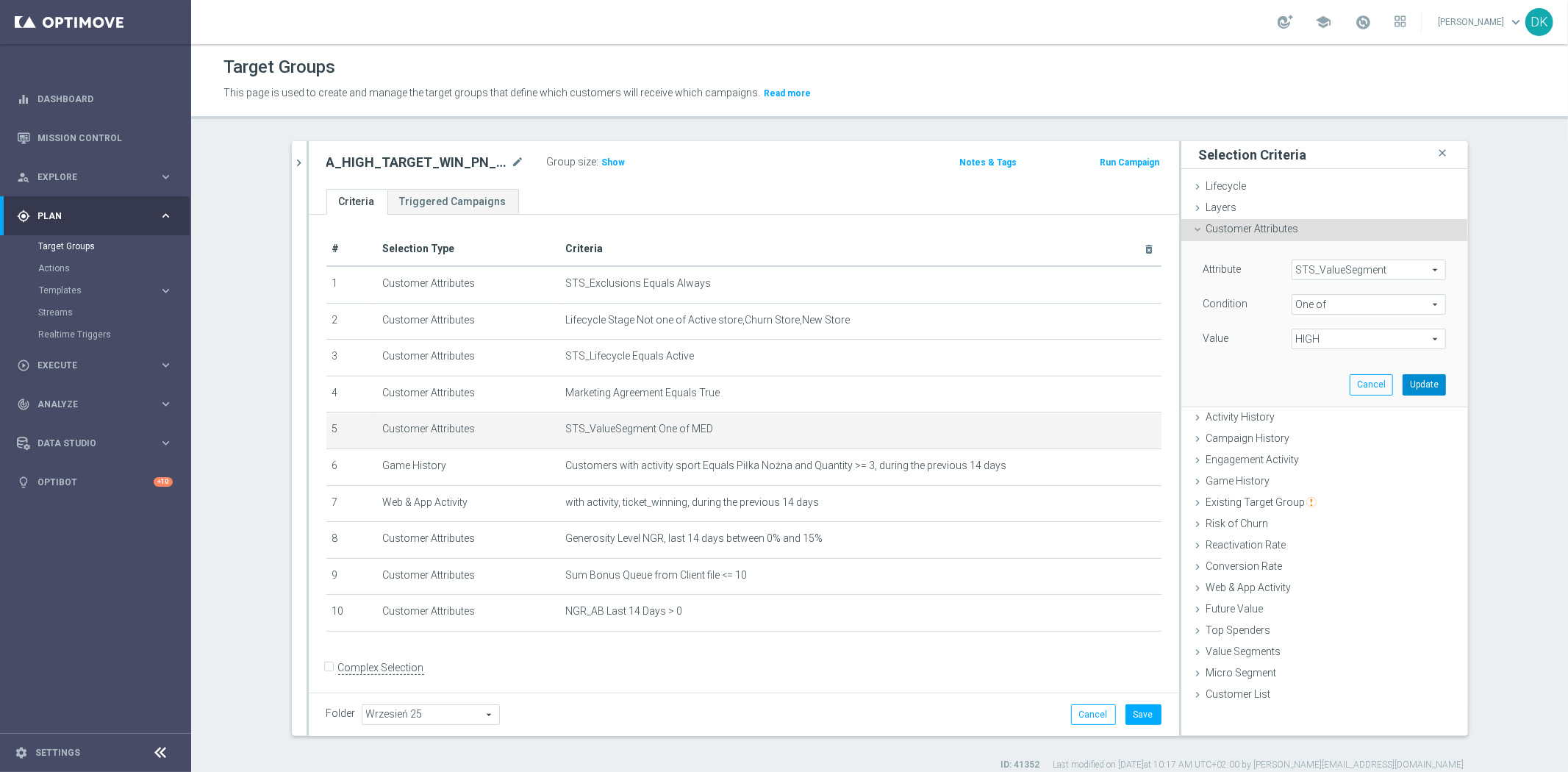
click at [1415, 377] on button "Update" at bounding box center [1424, 385] width 43 height 21
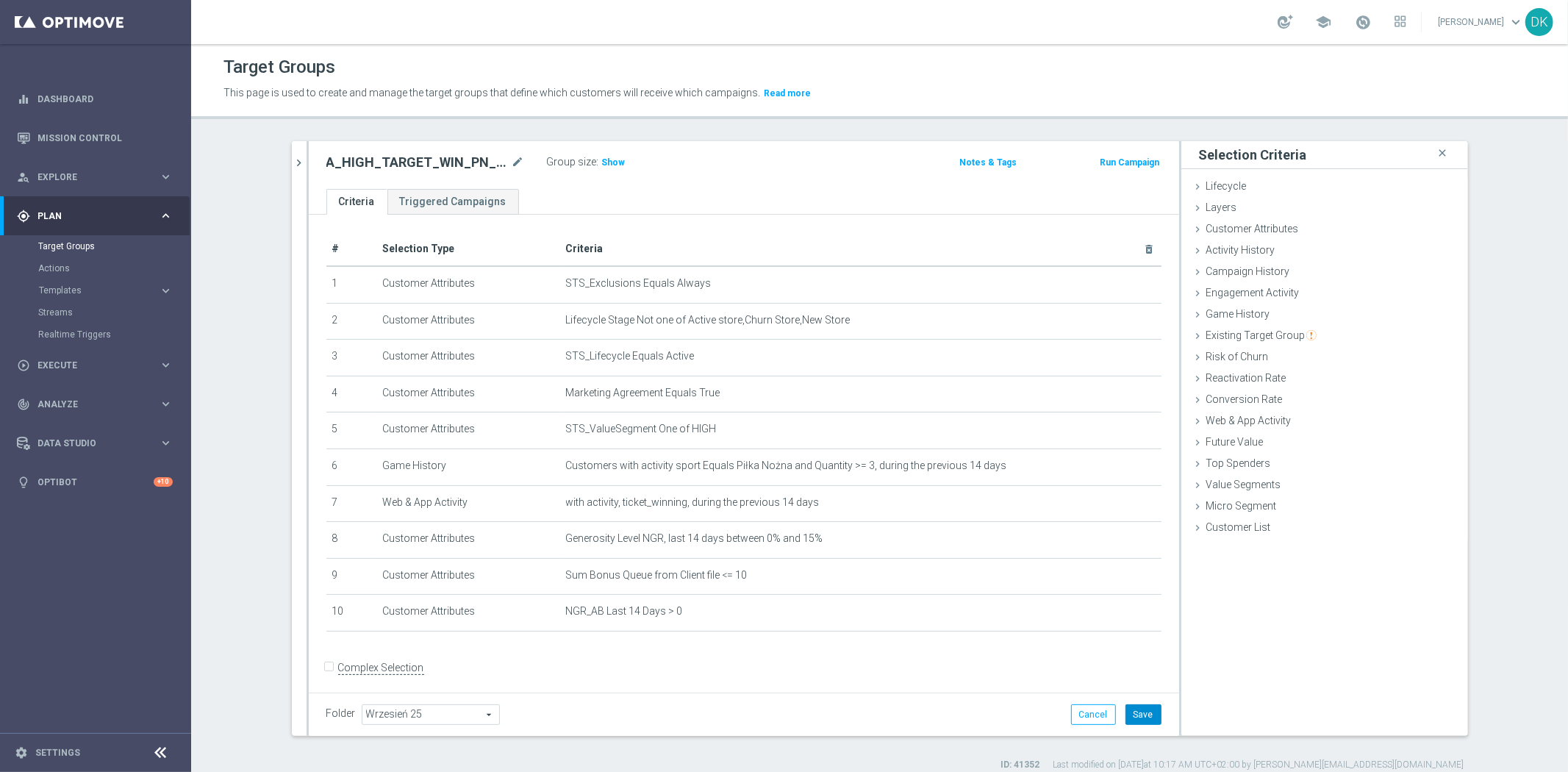
click at [1132, 709] on button "Save" at bounding box center [1143, 715] width 36 height 21
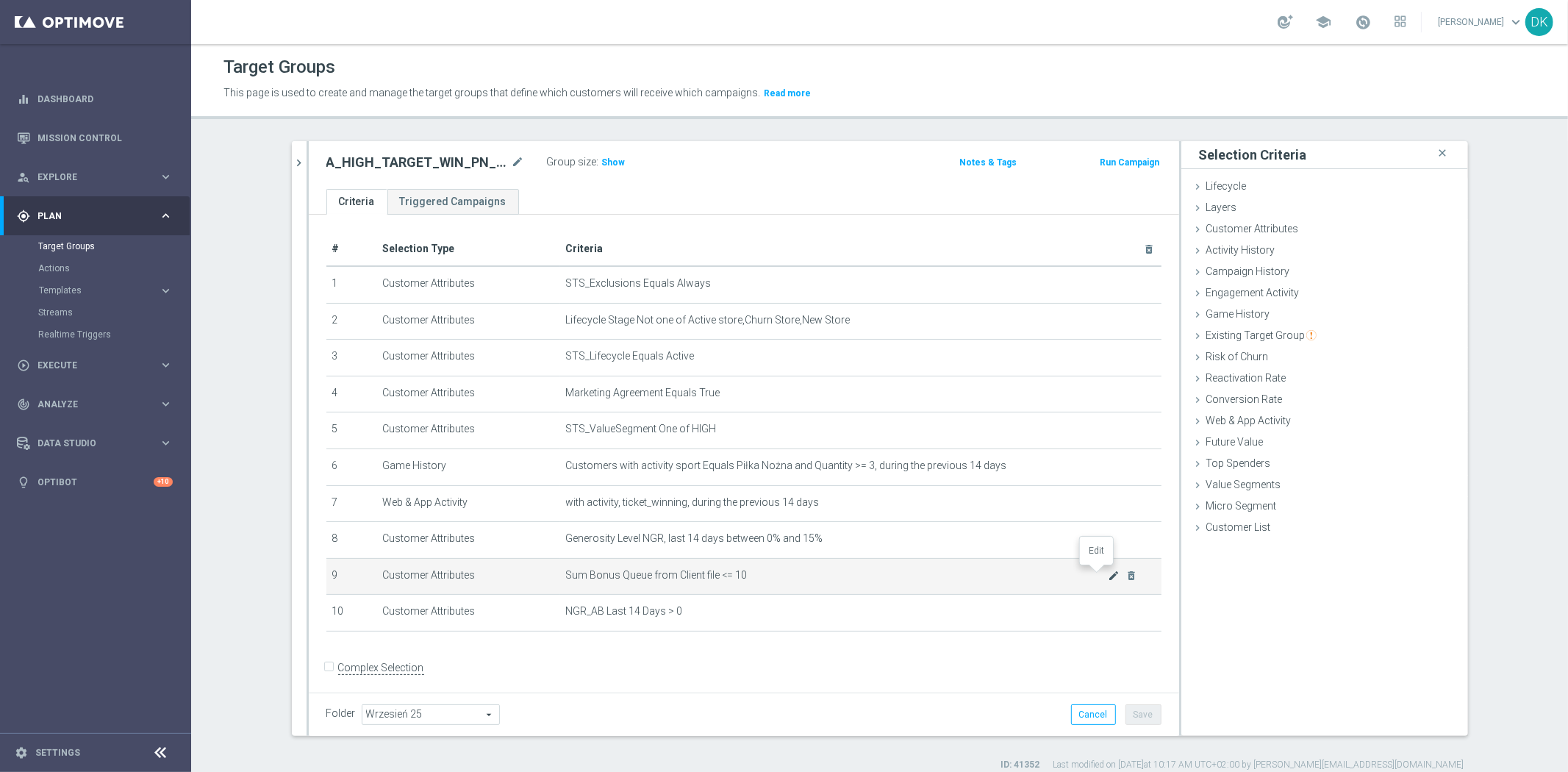
click at [1108, 569] on icon "mode_edit" at bounding box center [1114, 575] width 12 height 12
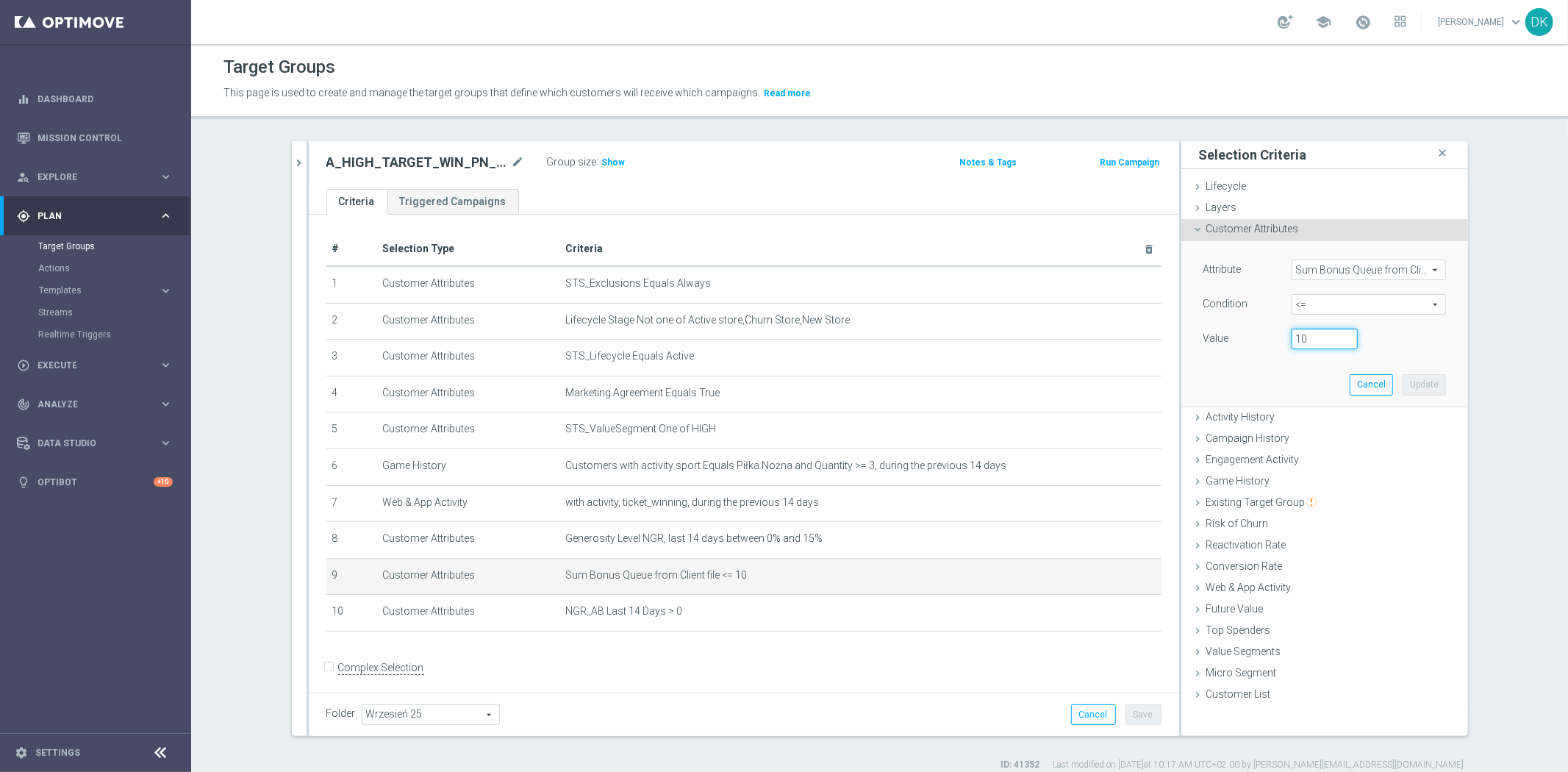
drag, startPoint x: 1297, startPoint y: 339, endPoint x: 1266, endPoint y: 351, distance: 33.2
click at [1259, 343] on div "Value 10" at bounding box center [1324, 340] width 265 height 24
type input "20"
click at [1421, 392] on button "Update" at bounding box center [1424, 385] width 43 height 21
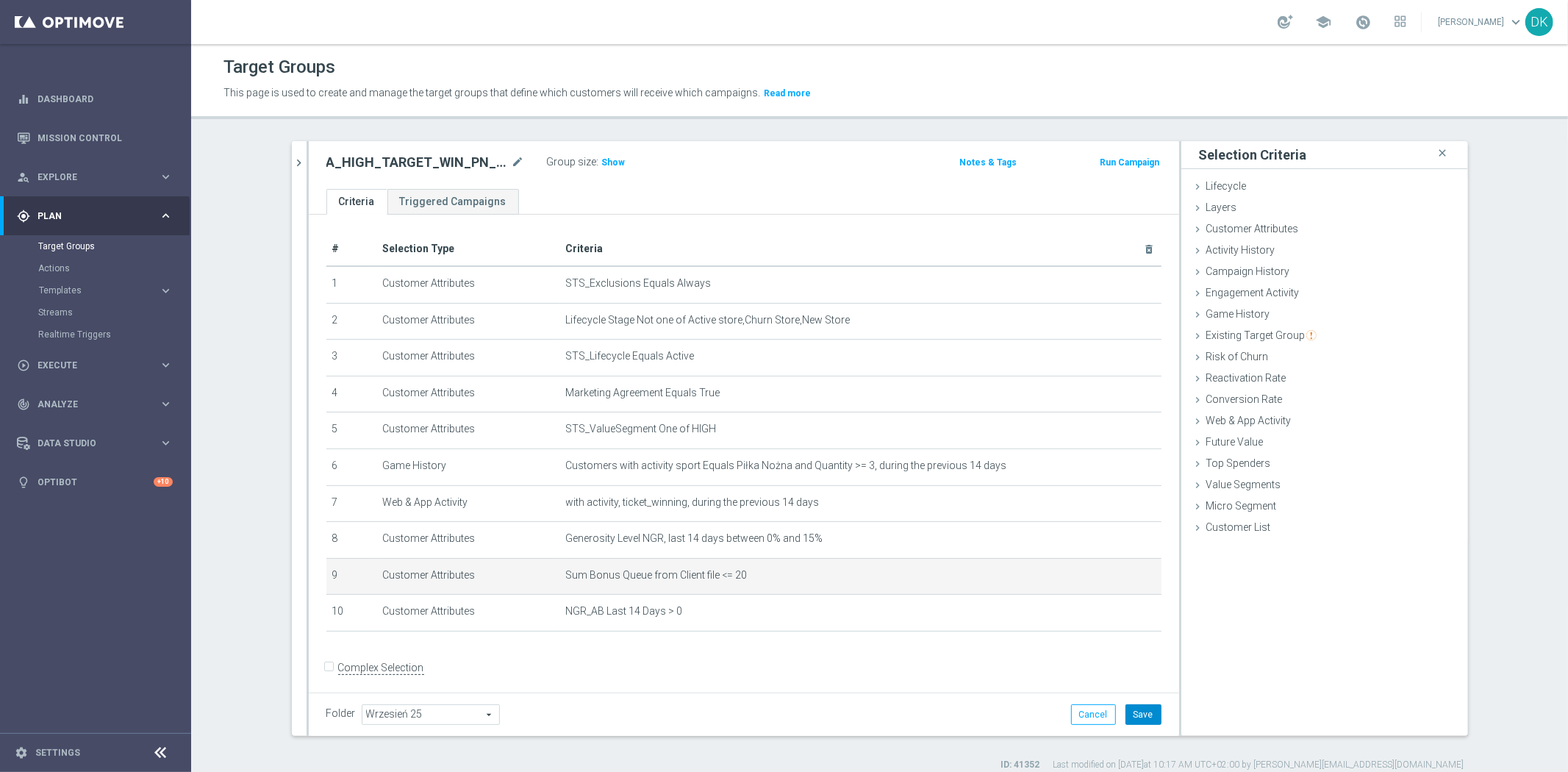
click at [1141, 717] on button "Save" at bounding box center [1143, 715] width 36 height 21
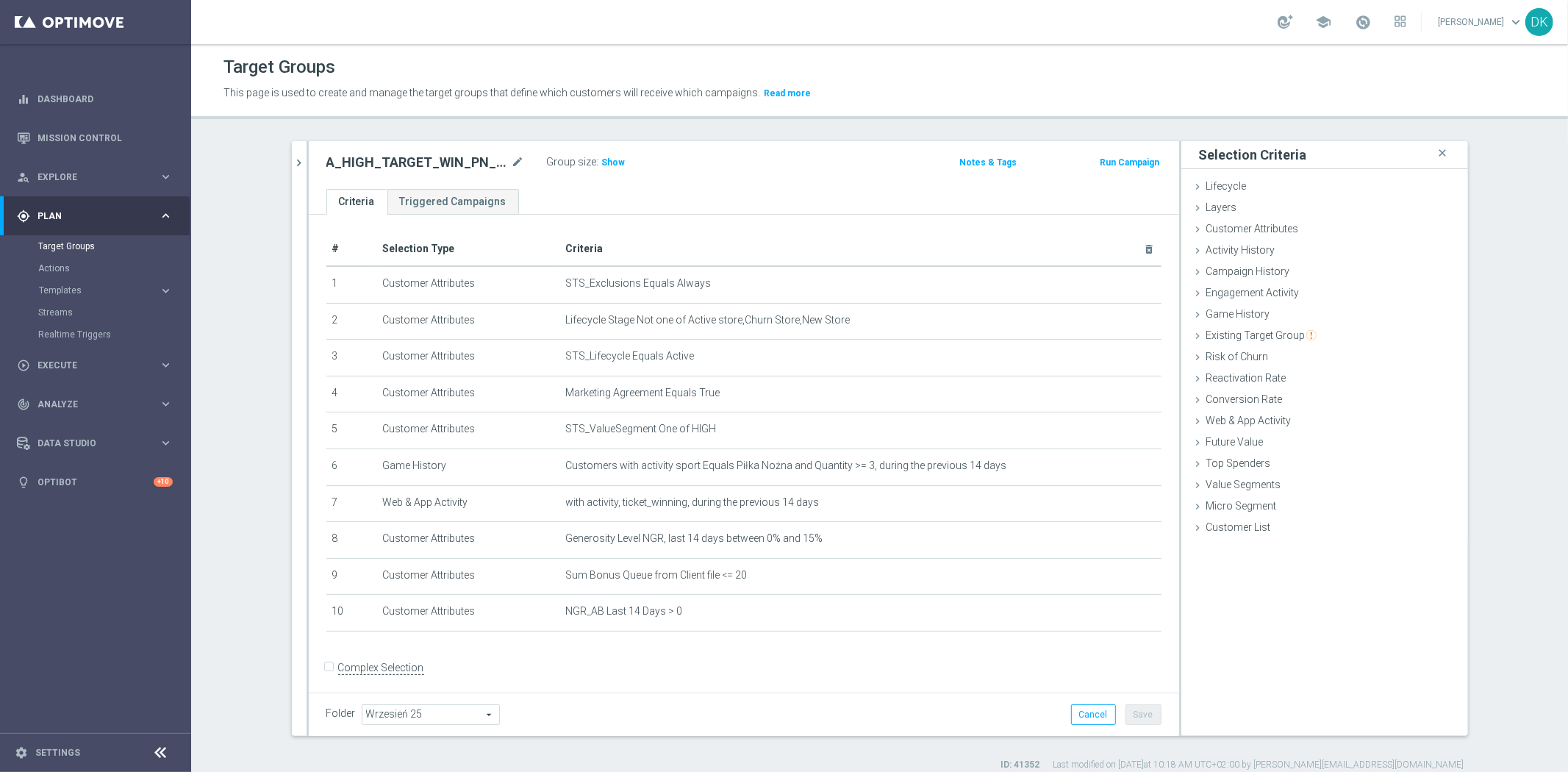
click at [629, 163] on div "Group size : Show" at bounding box center [620, 161] width 147 height 18
click at [612, 163] on span "Show" at bounding box center [614, 163] width 24 height 10
drag, startPoint x: 293, startPoint y: 164, endPoint x: 340, endPoint y: 277, distance: 122.4
click at [293, 164] on icon "chevron_right" at bounding box center [299, 163] width 14 height 14
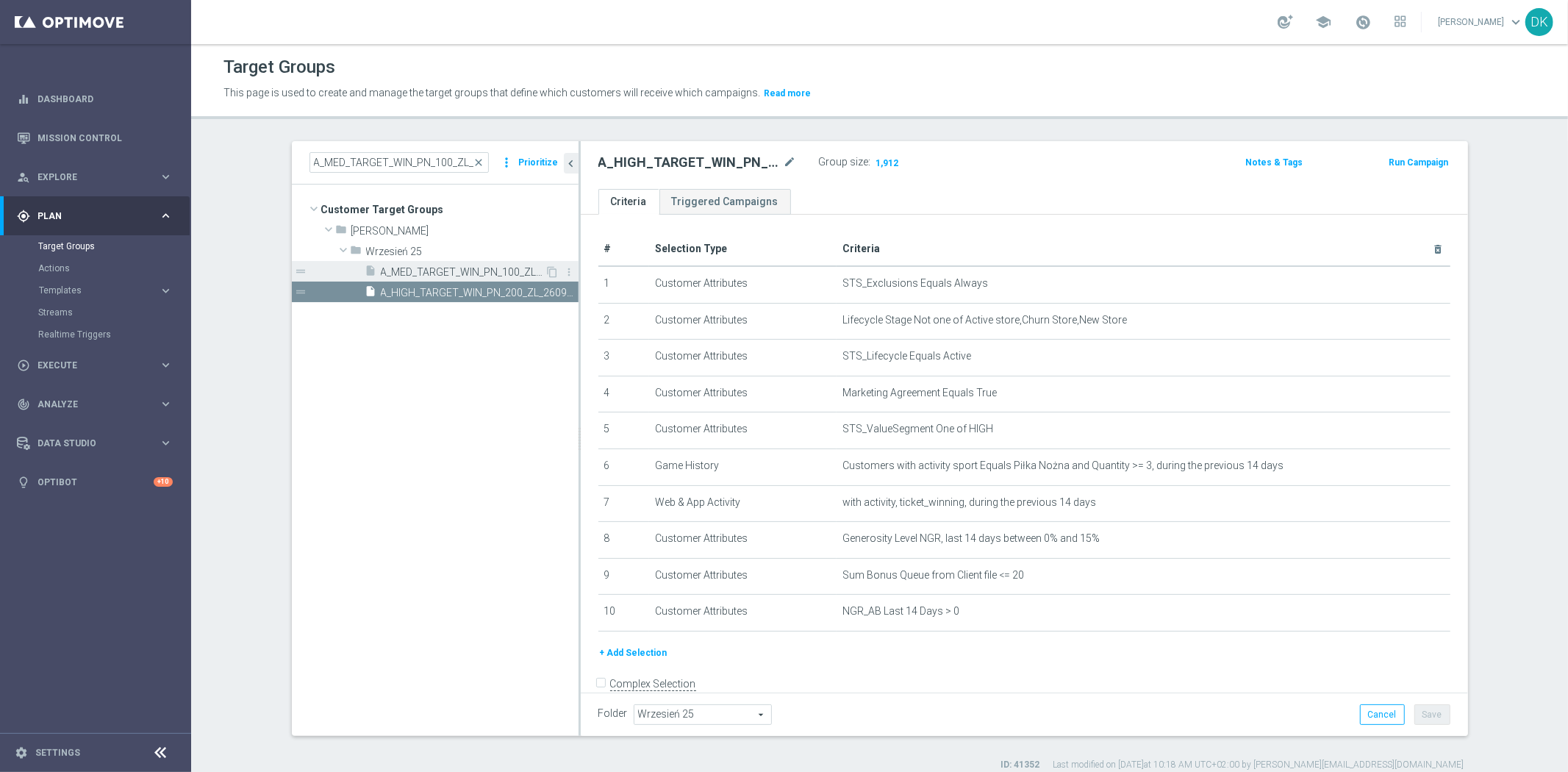
click at [441, 276] on span "A_MED_TARGET_WIN_PN_100_ZL_260925" at bounding box center [463, 272] width 164 height 13
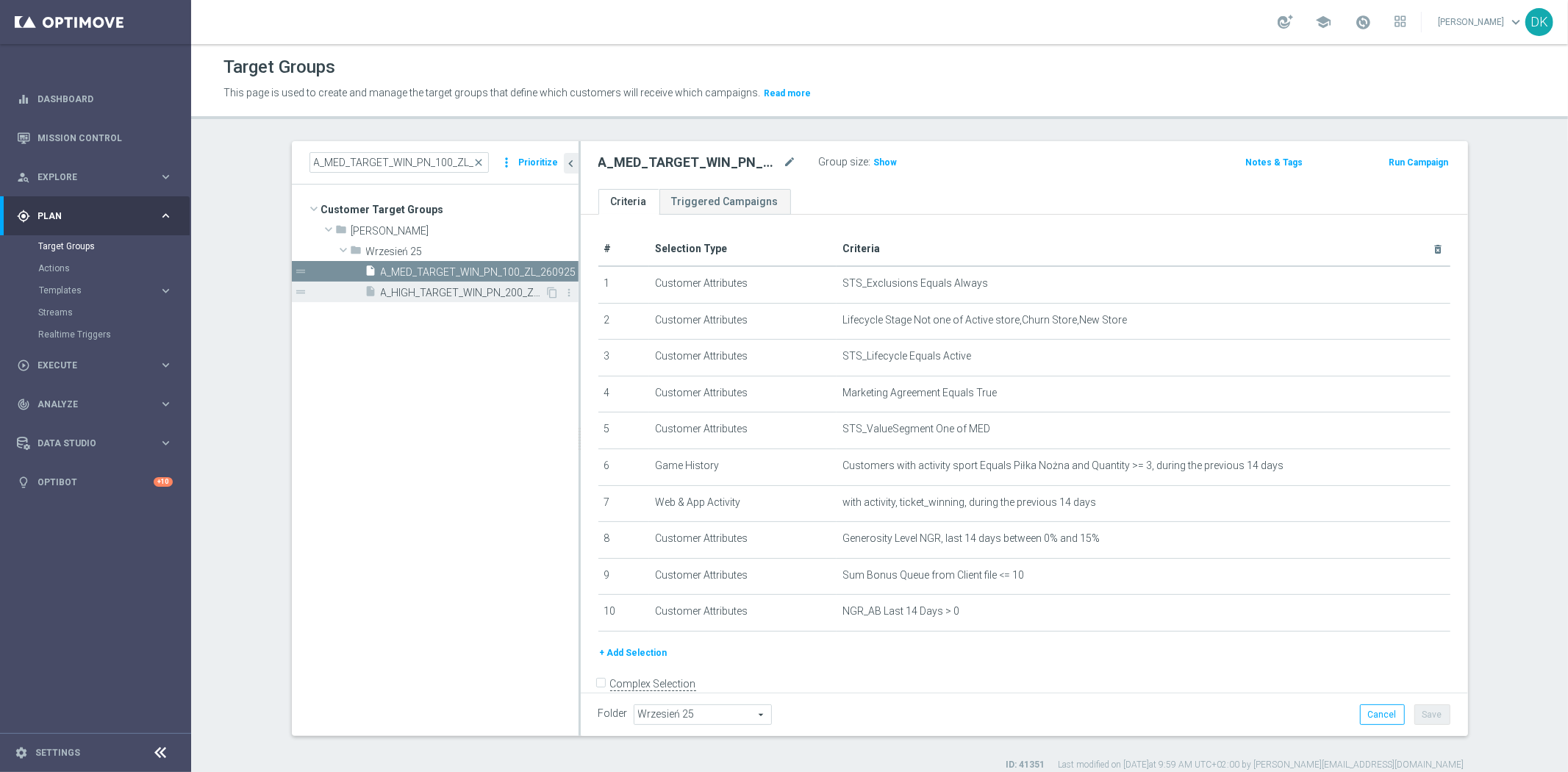
click at [436, 292] on span "A_HIGH_TARGET_WIN_PN_200_ZL_260925" at bounding box center [463, 292] width 164 height 13
